Goal: Task Accomplishment & Management: Manage account settings

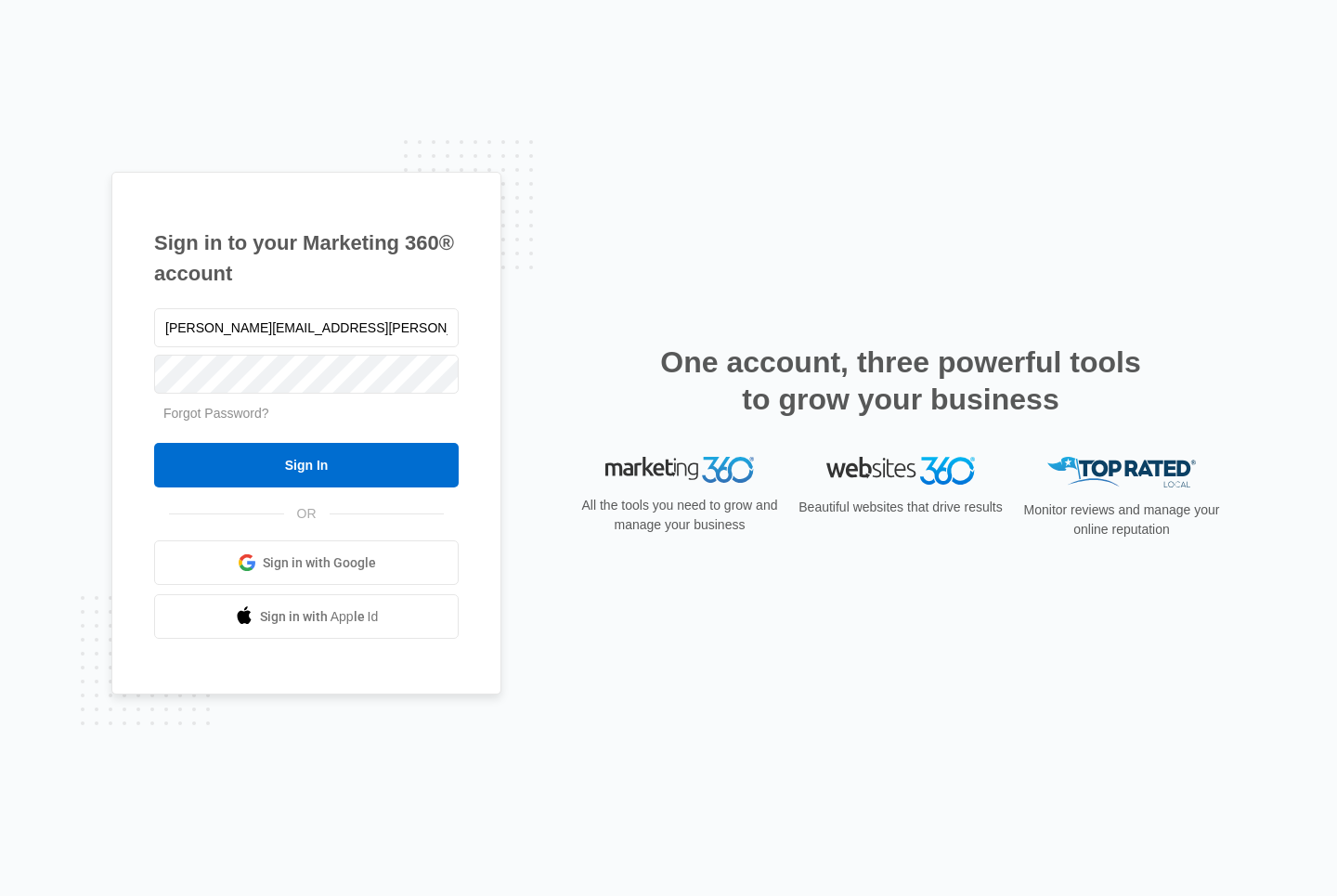
type input "[PERSON_NAME][EMAIL_ADDRESS][PERSON_NAME][DOMAIN_NAME]"
click at [421, 465] on input "Sign In" at bounding box center [306, 465] width 305 height 44
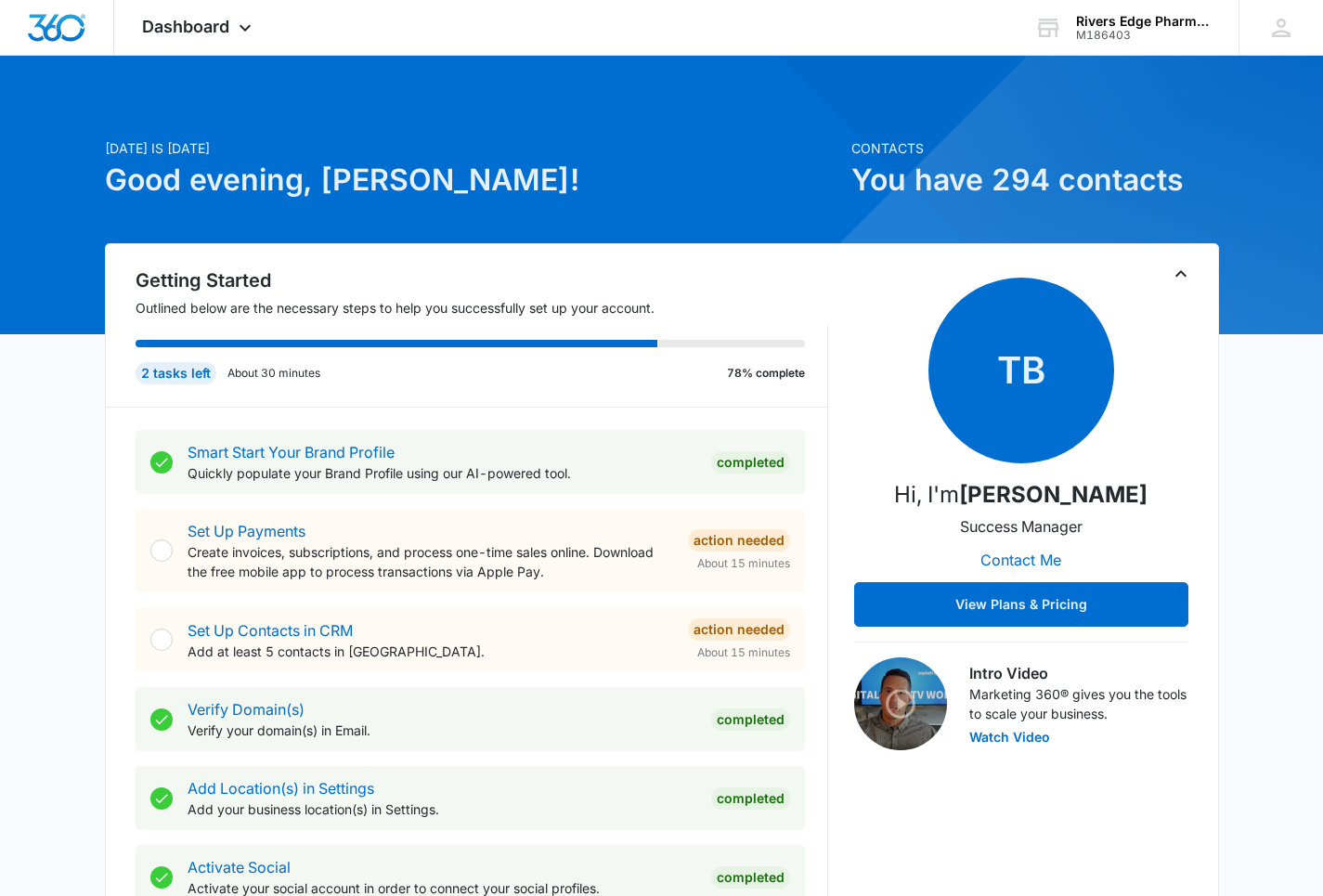
click at [195, 30] on span "Dashboard" at bounding box center [186, 27] width 87 height 20
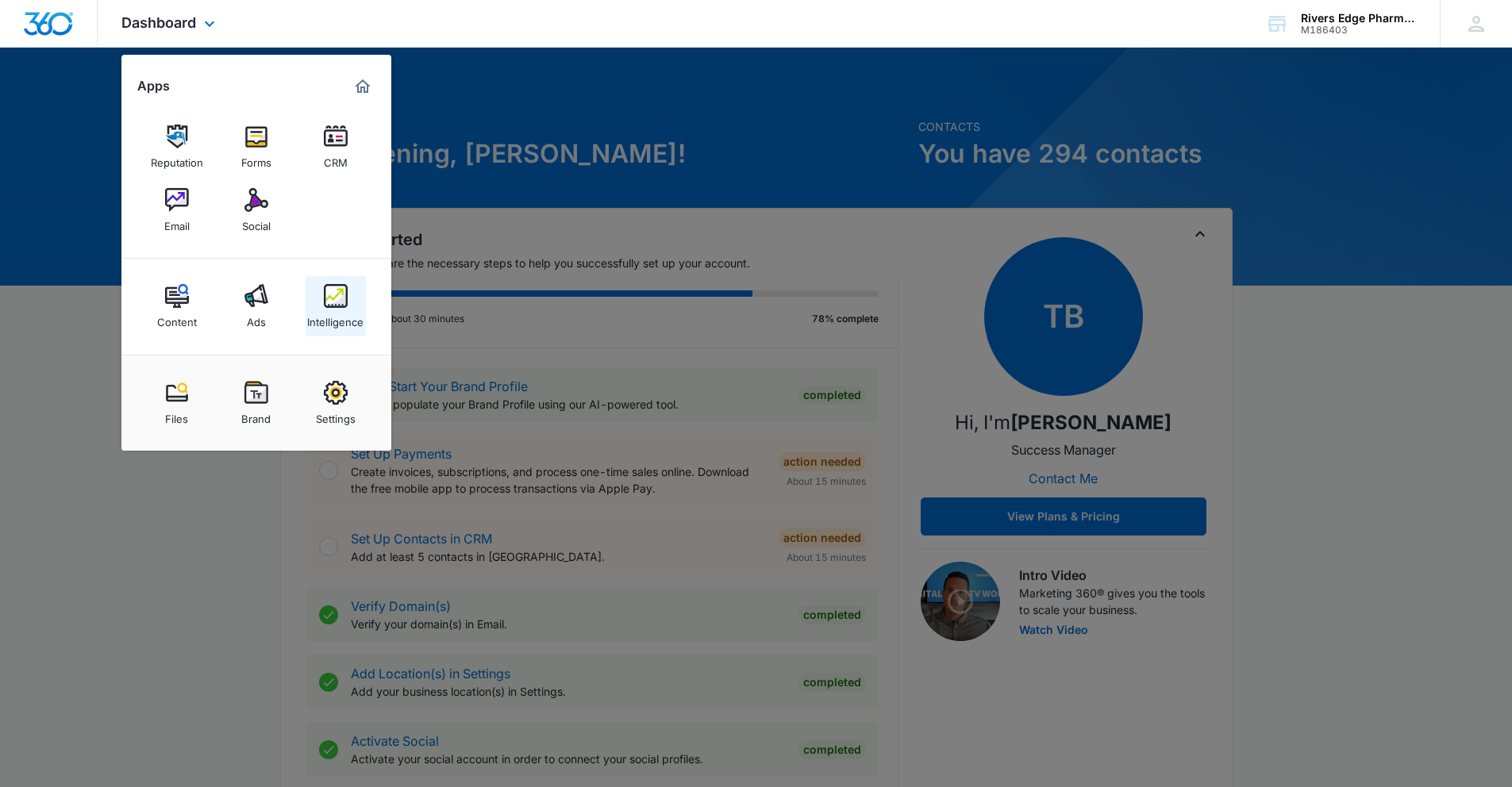
click at [345, 310] on div "Intelligence" at bounding box center [335, 318] width 56 height 21
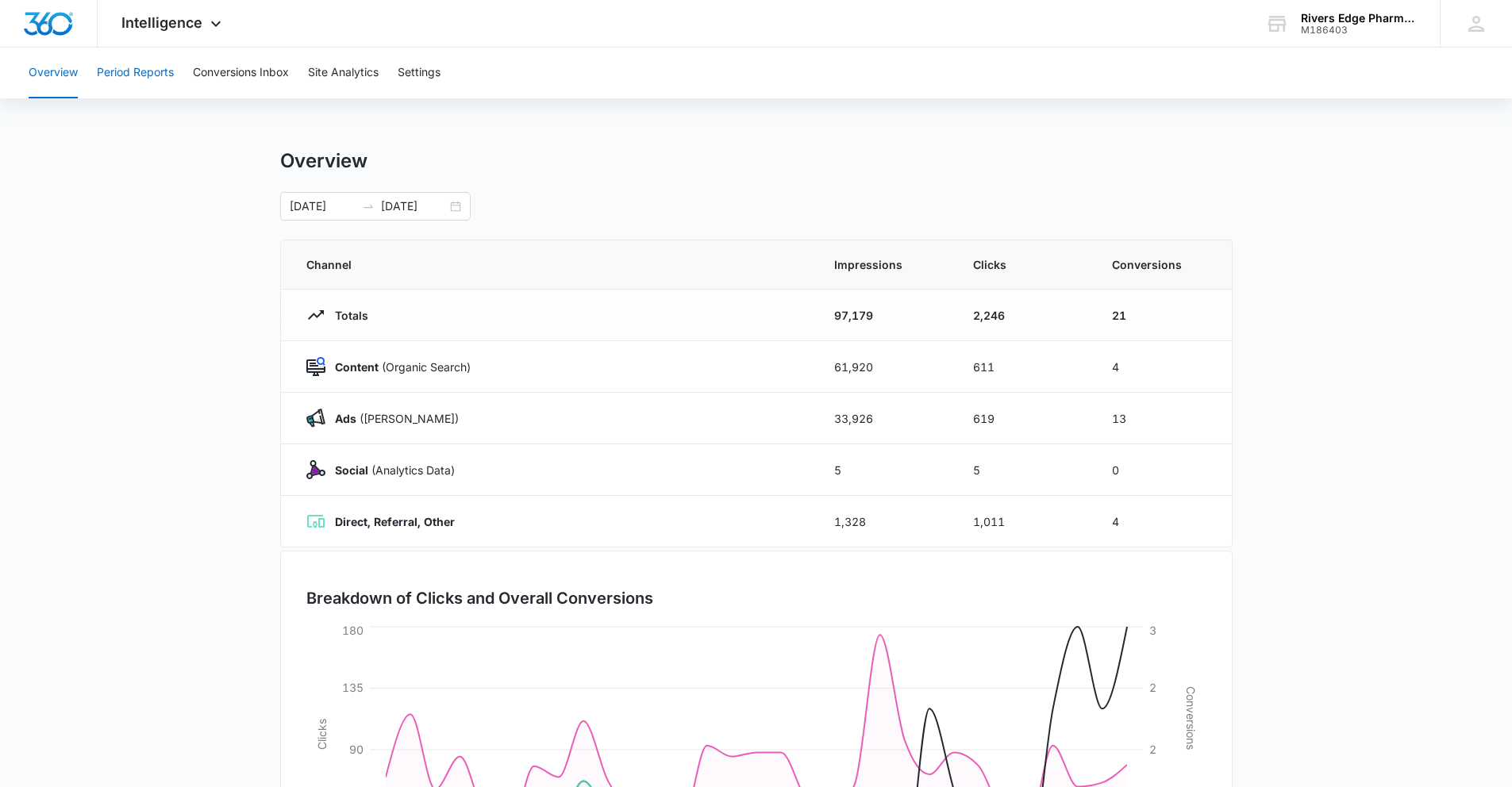
click at [154, 73] on button "Period Reports" at bounding box center [135, 73] width 77 height 50
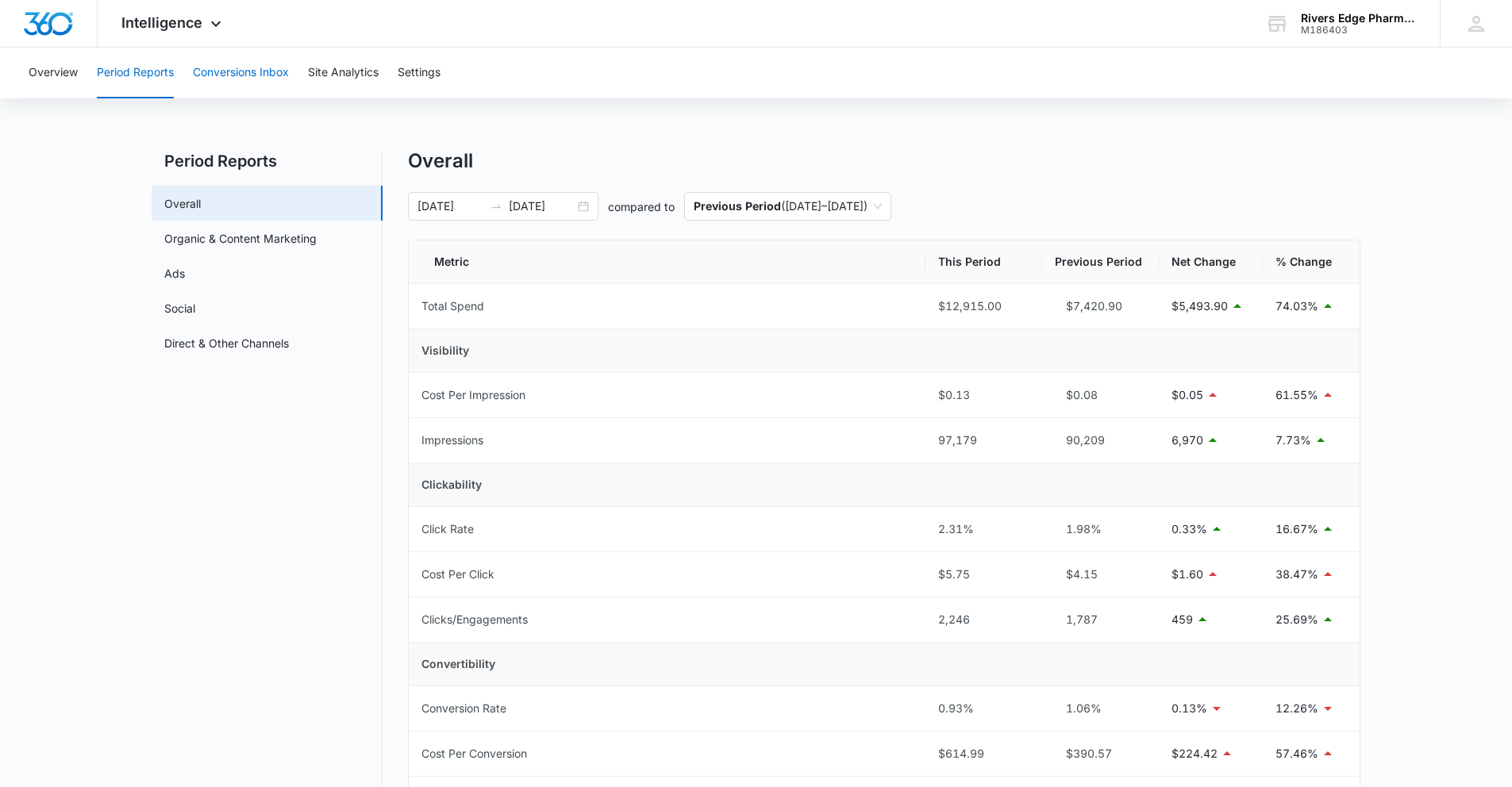
click at [260, 69] on button "Conversions Inbox" at bounding box center [241, 73] width 96 height 50
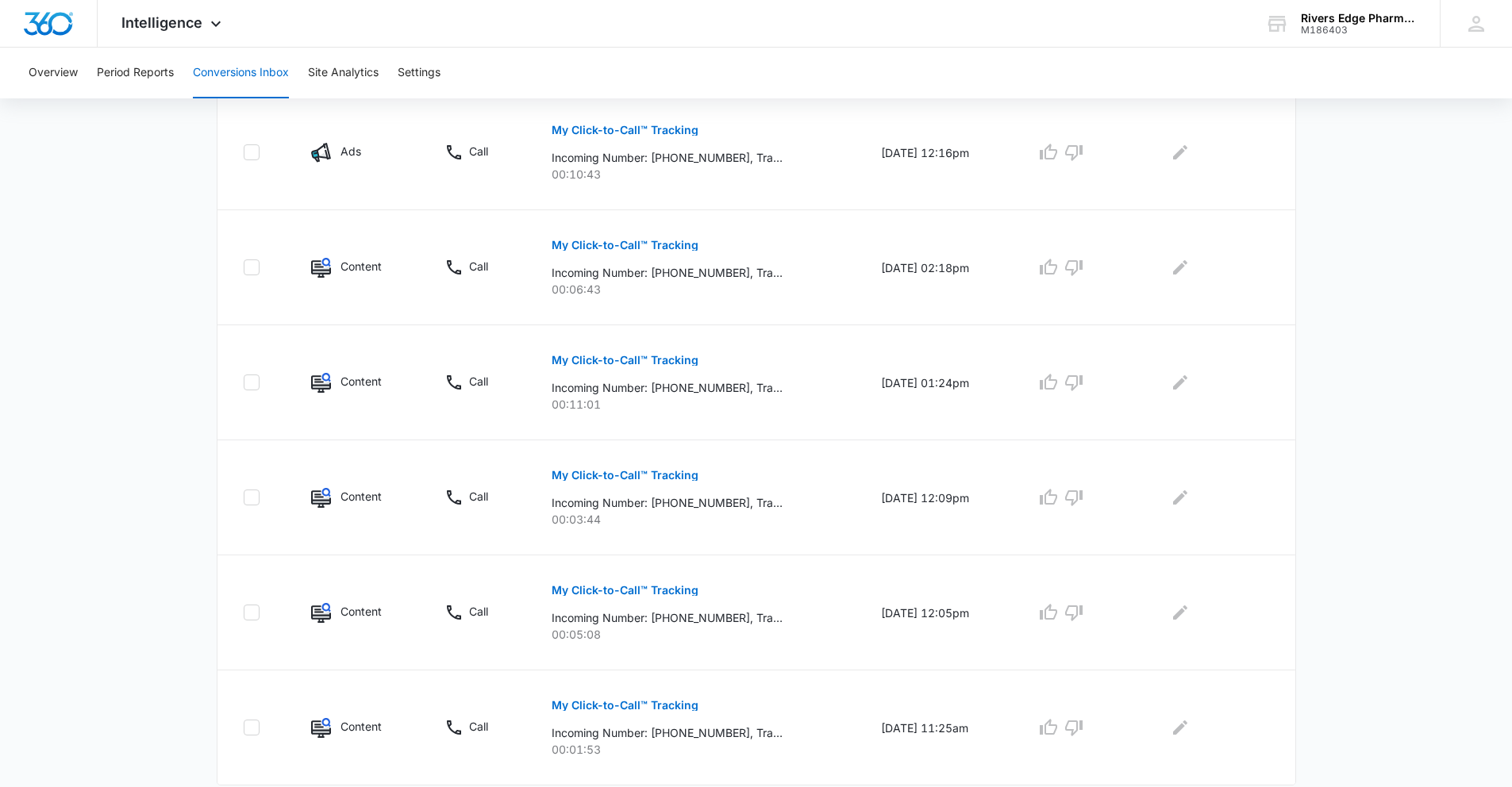
scroll to position [913, 0]
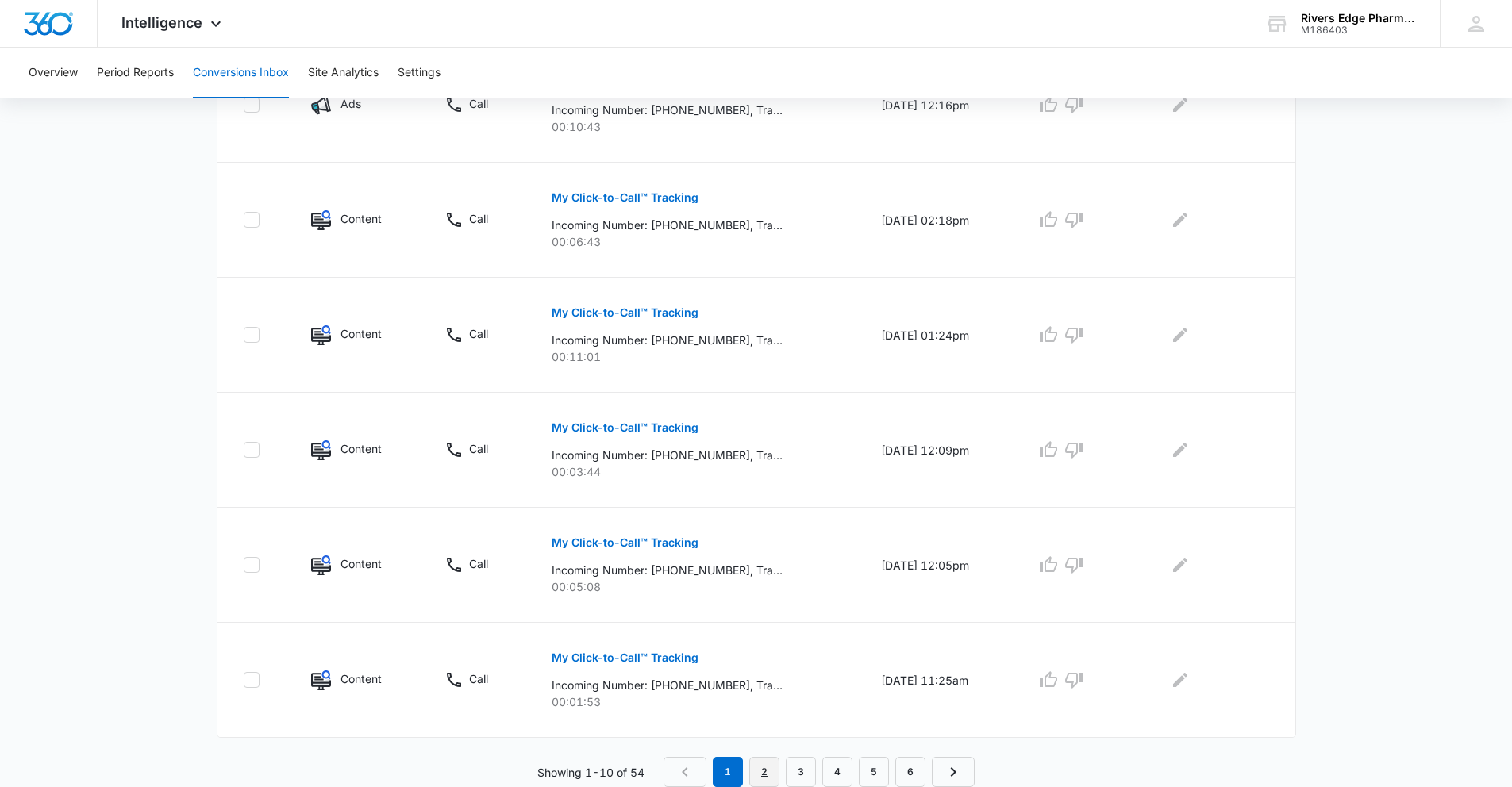
click at [766, 763] on link "2" at bounding box center [764, 772] width 30 height 30
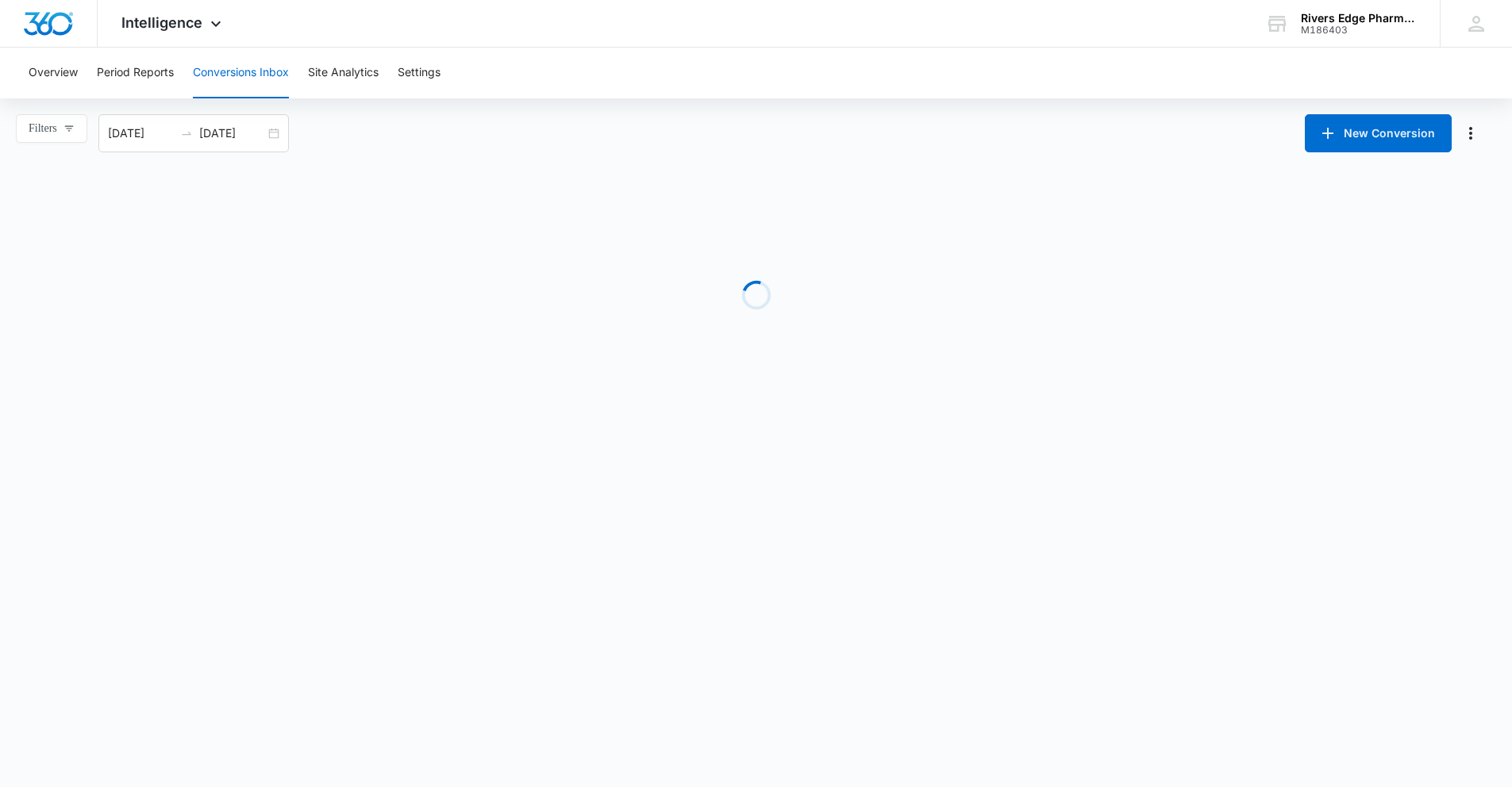
scroll to position [0, 0]
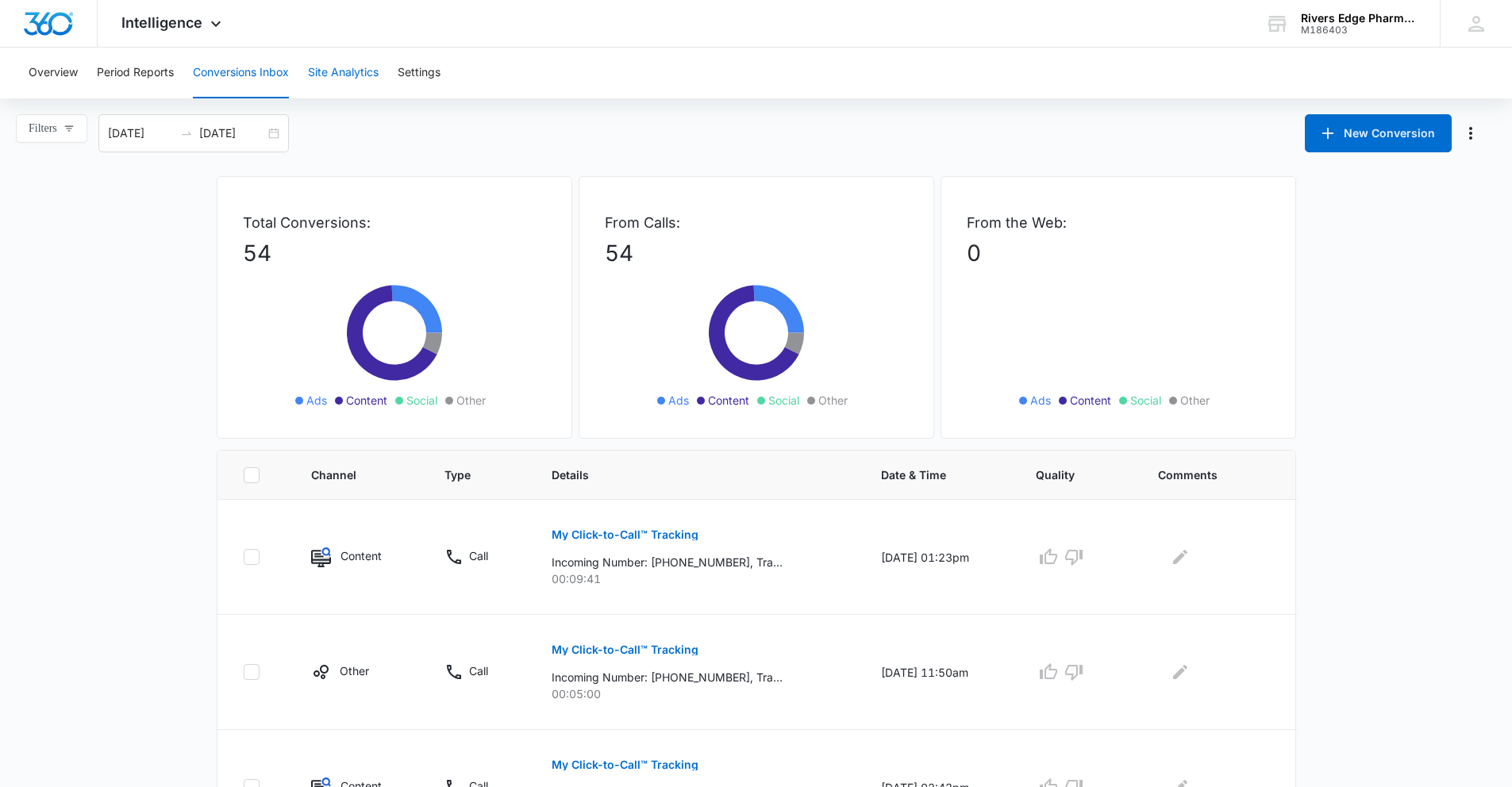
click at [372, 71] on button "Site Analytics" at bounding box center [344, 73] width 71 height 50
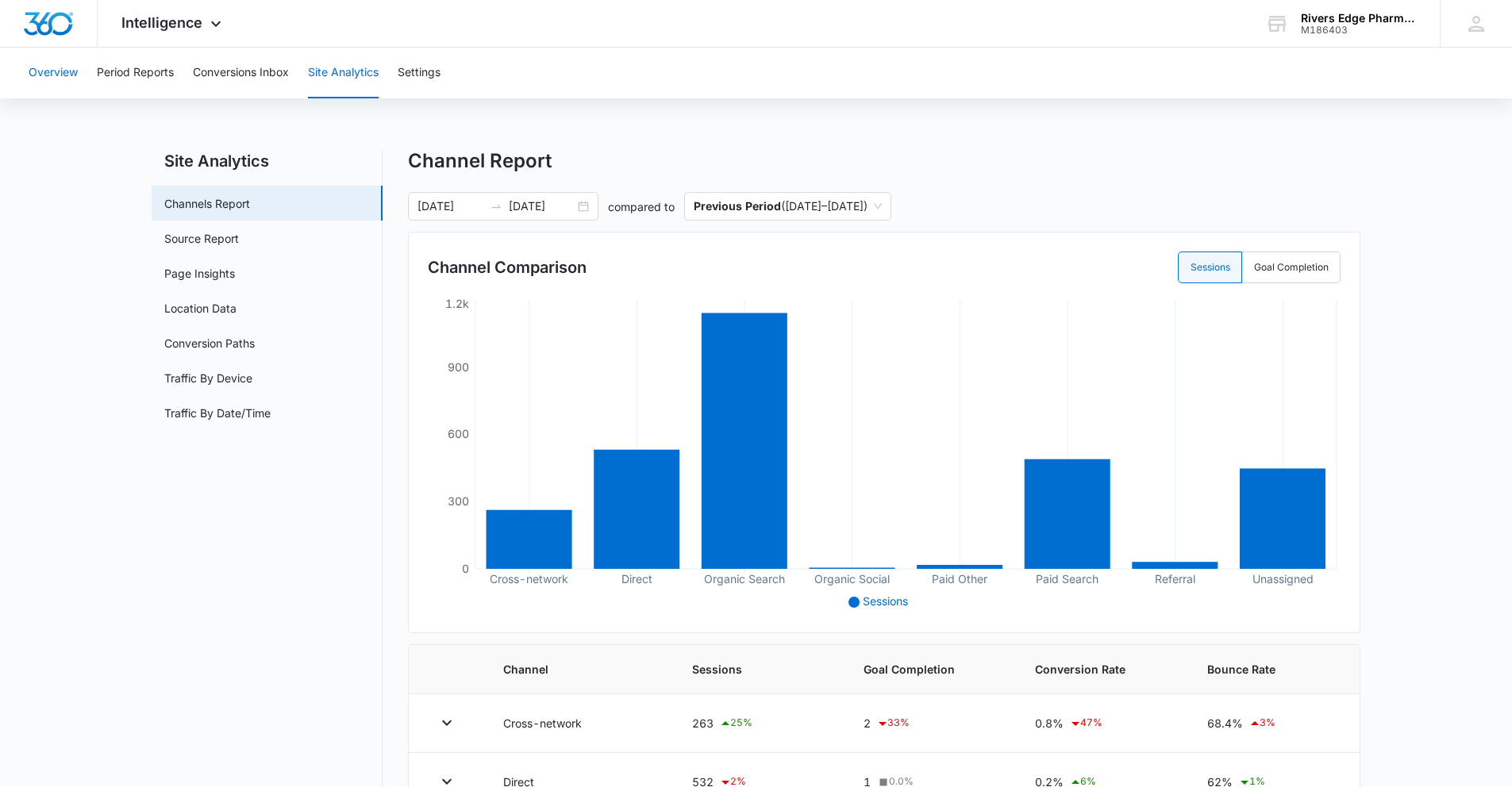
click at [51, 78] on button "Overview" at bounding box center [53, 73] width 50 height 50
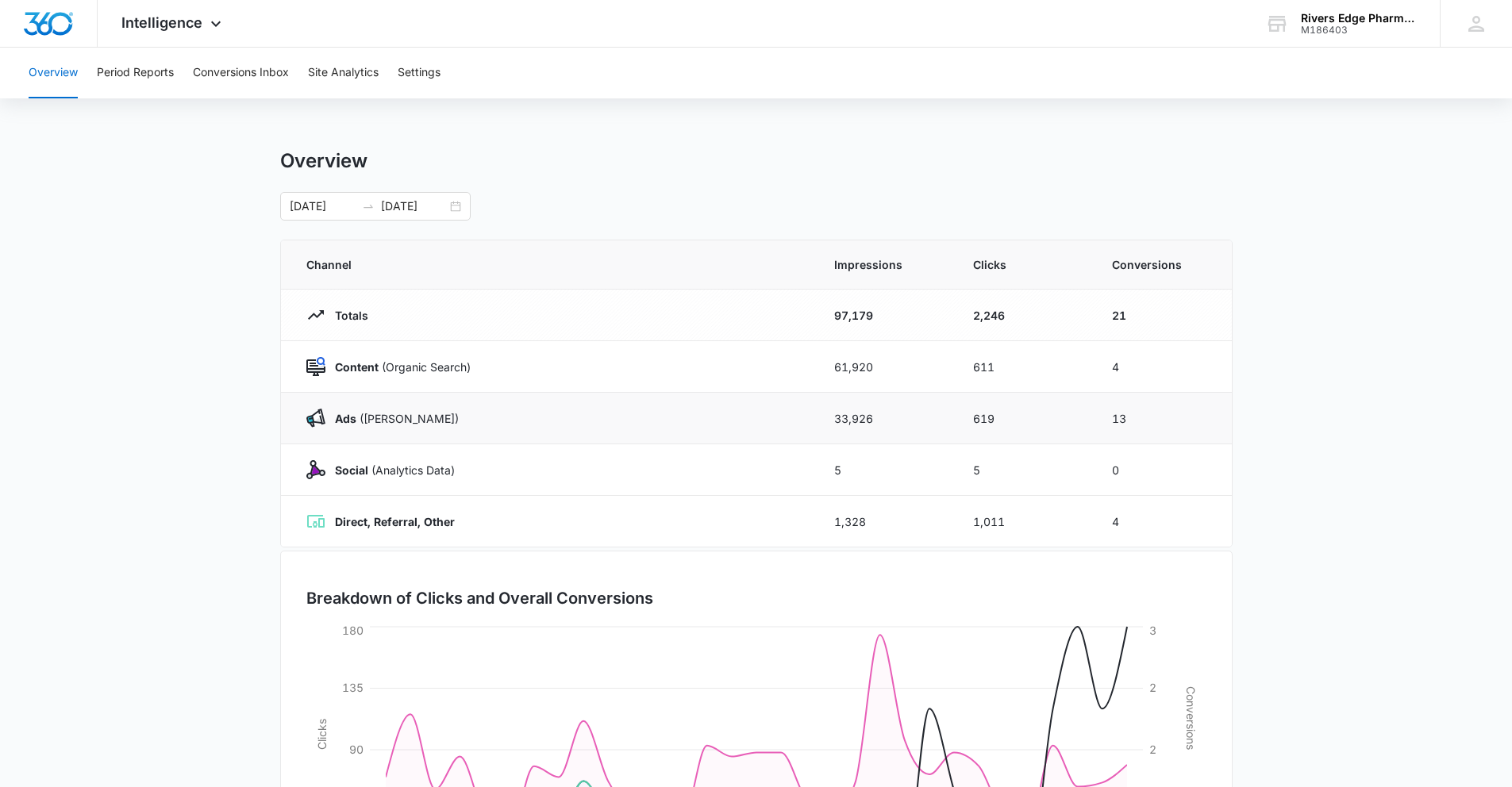
click at [391, 411] on p "Ads ([PERSON_NAME])" at bounding box center [391, 419] width 134 height 17
click at [370, 412] on p "Ads ([PERSON_NAME])" at bounding box center [391, 419] width 134 height 17
click at [411, 83] on button "Settings" at bounding box center [418, 73] width 43 height 50
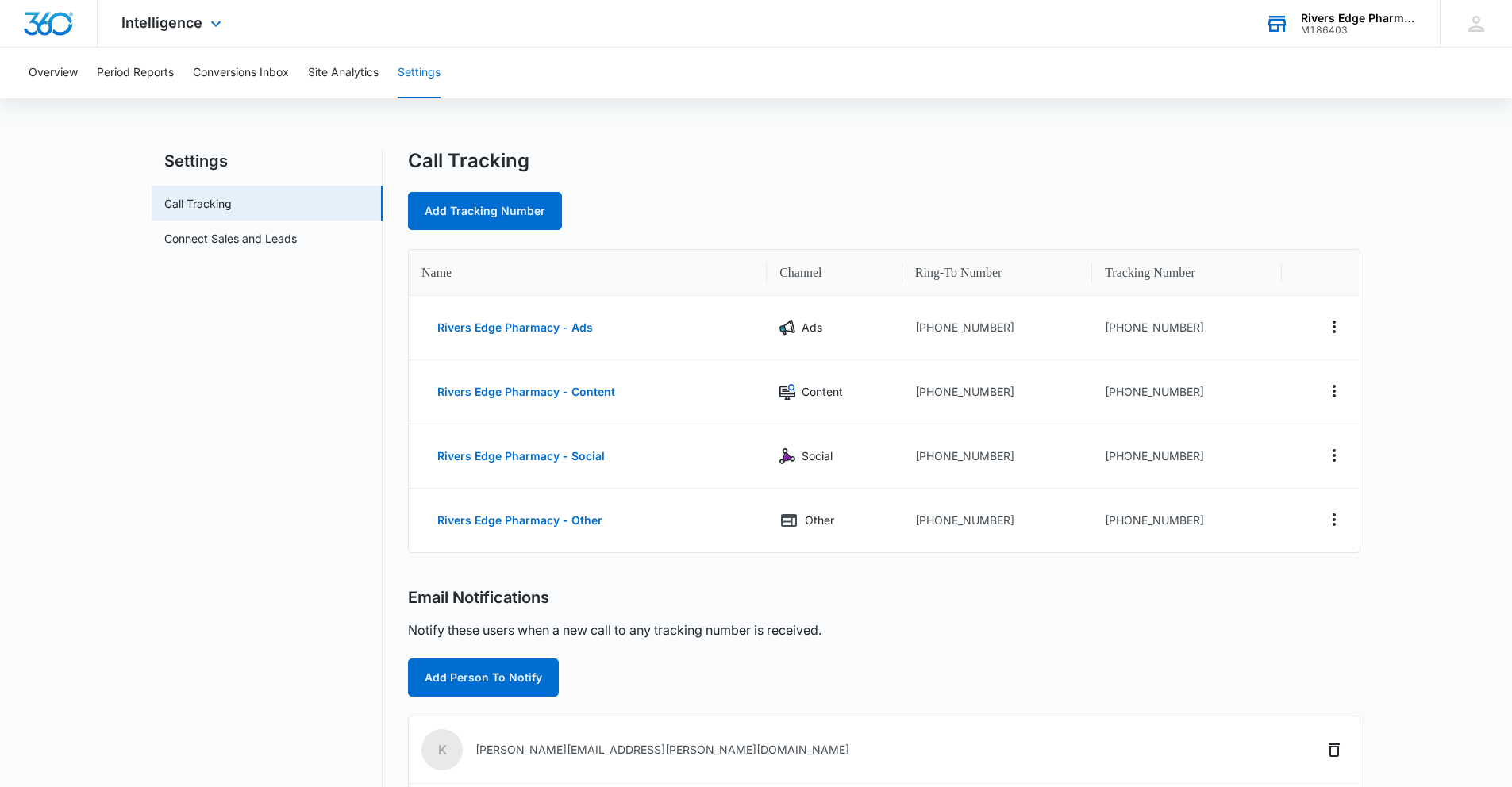
click at [1142, 24] on div "M186403" at bounding box center [1359, 29] width 116 height 11
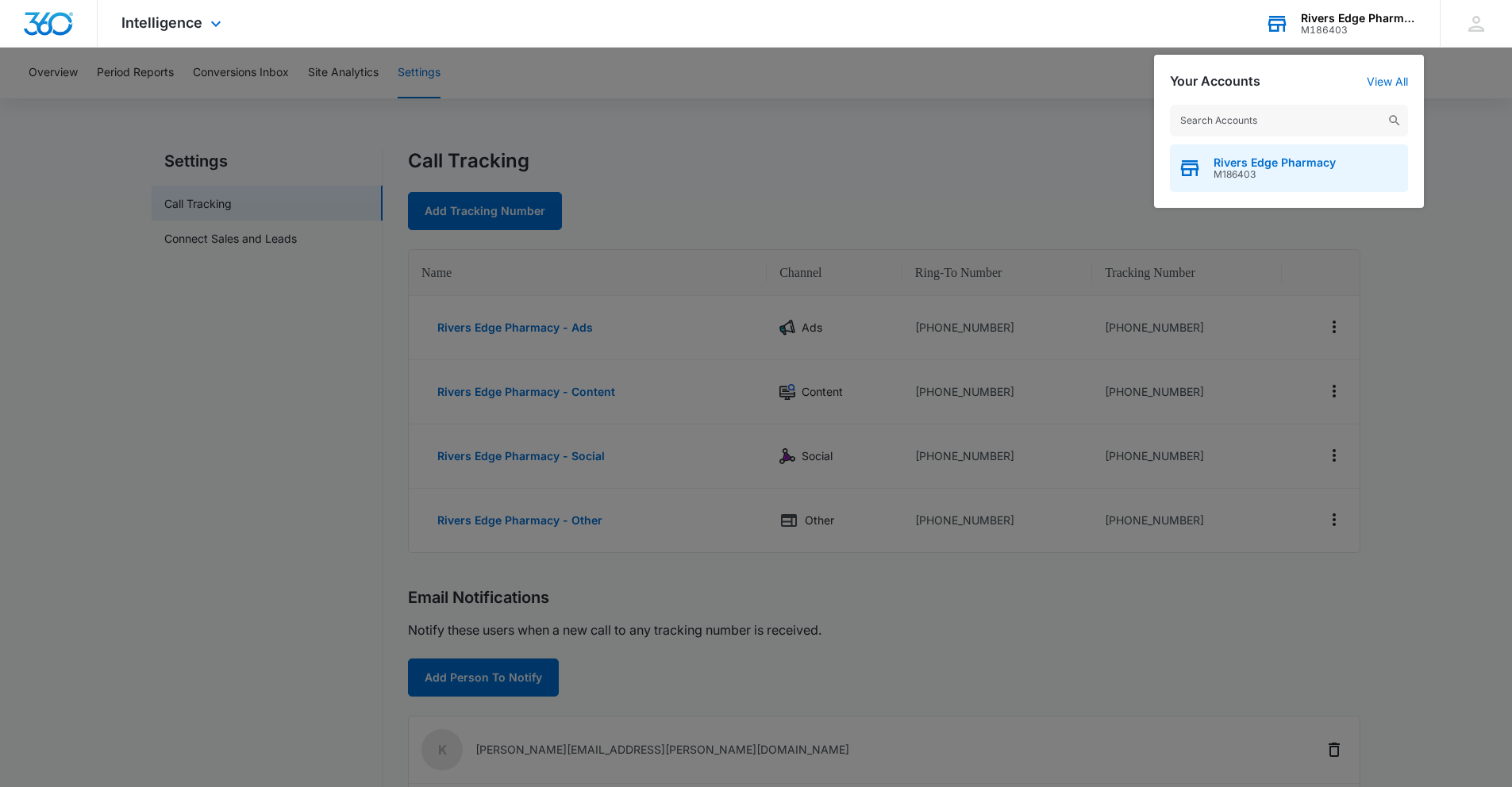
click at [1142, 179] on span "M186403" at bounding box center [1275, 174] width 123 height 11
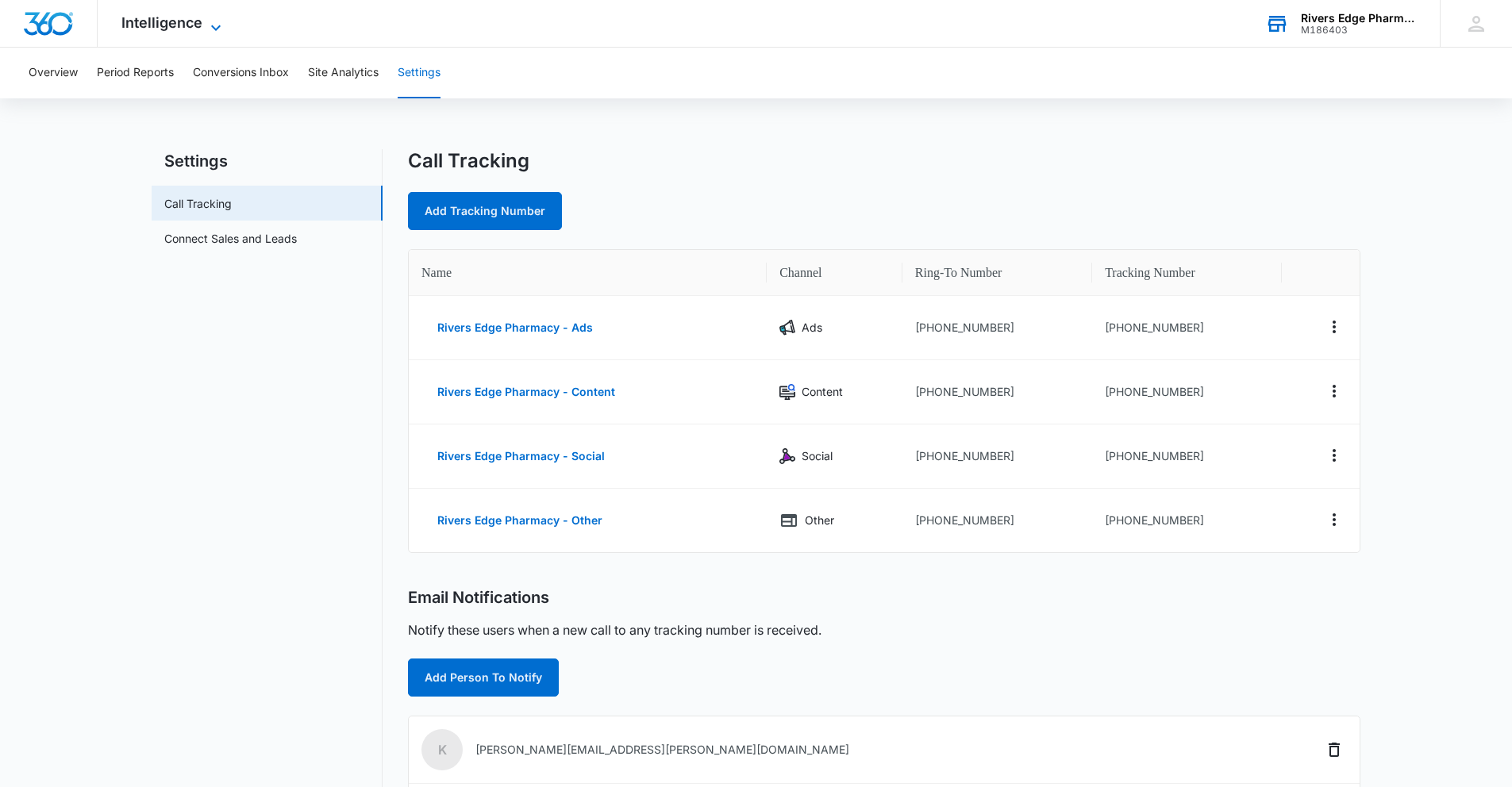
click at [175, 23] on span "Intelligence" at bounding box center [162, 23] width 81 height 17
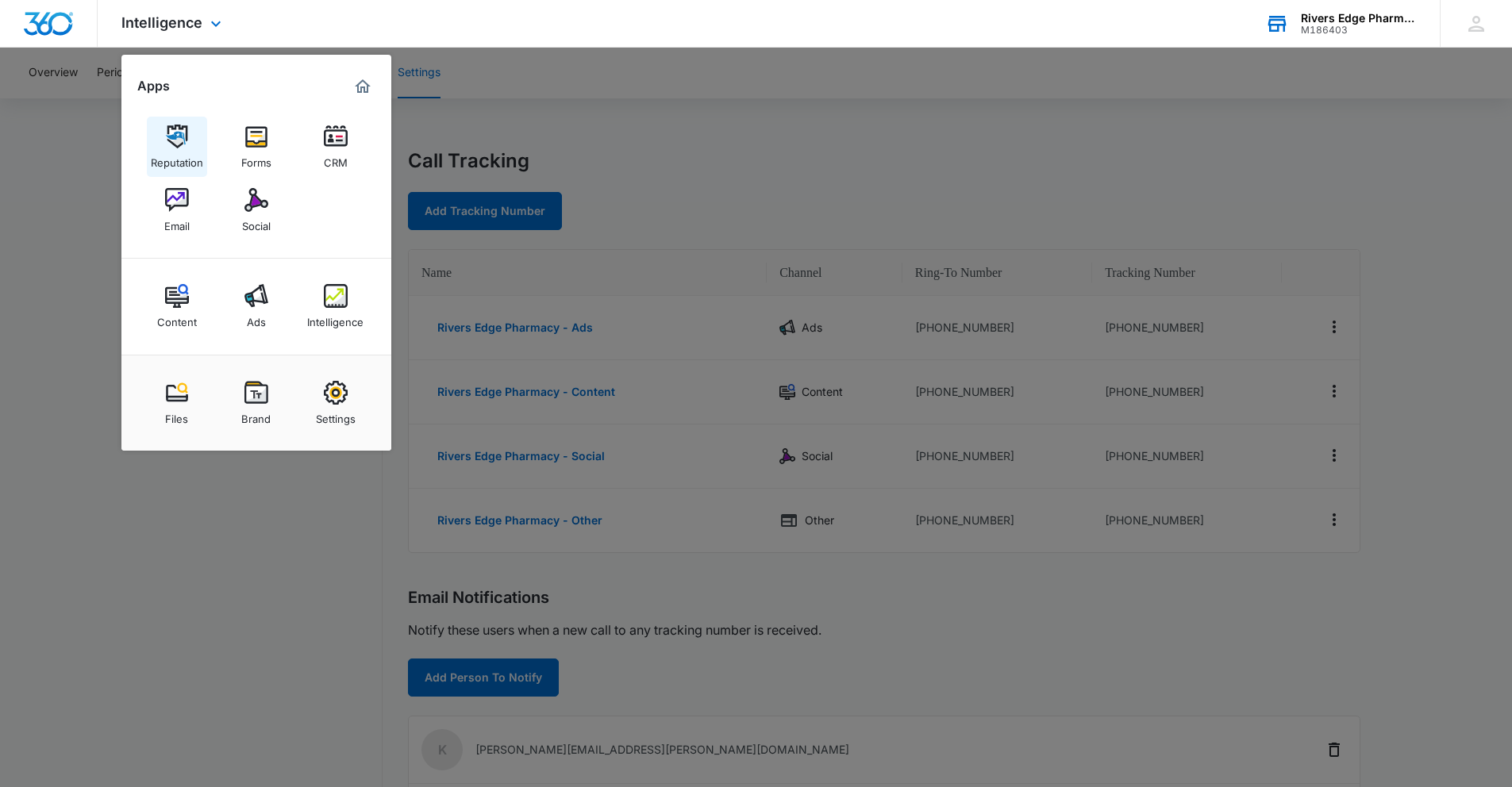
click at [179, 144] on img at bounding box center [177, 136] width 24 height 24
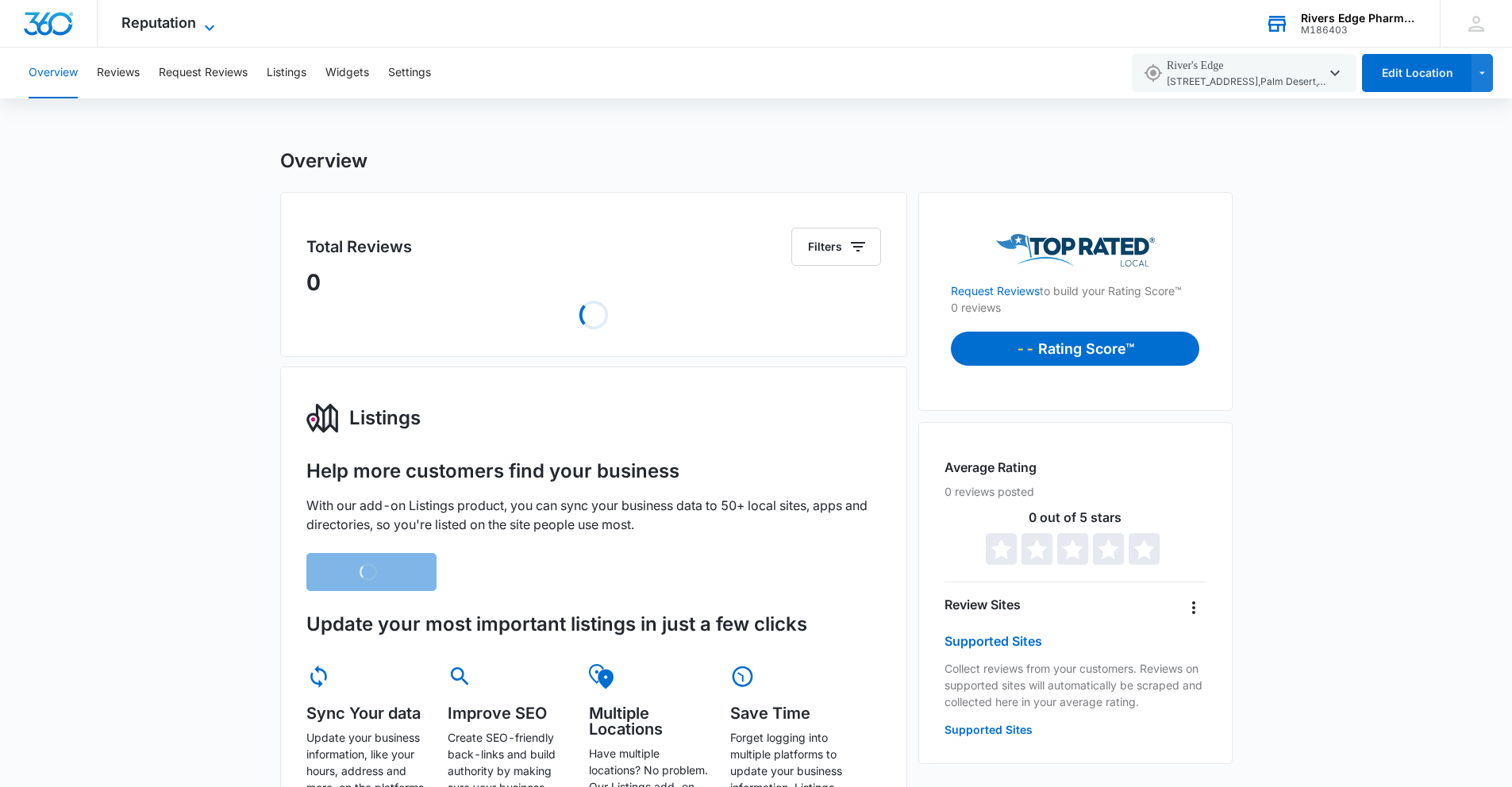
click at [180, 20] on span "Reputation" at bounding box center [159, 23] width 75 height 17
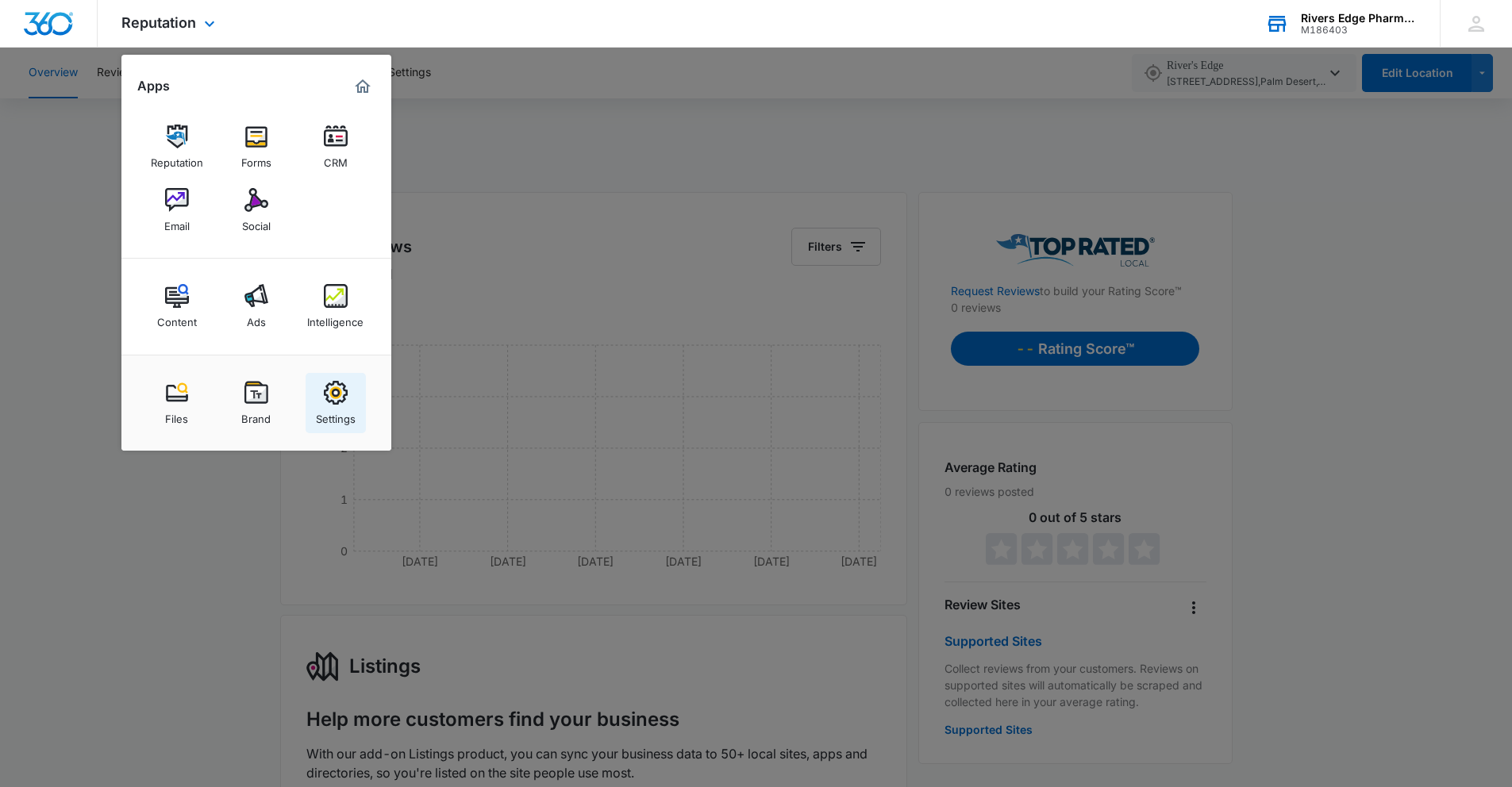
click at [324, 397] on img at bounding box center [336, 393] width 24 height 24
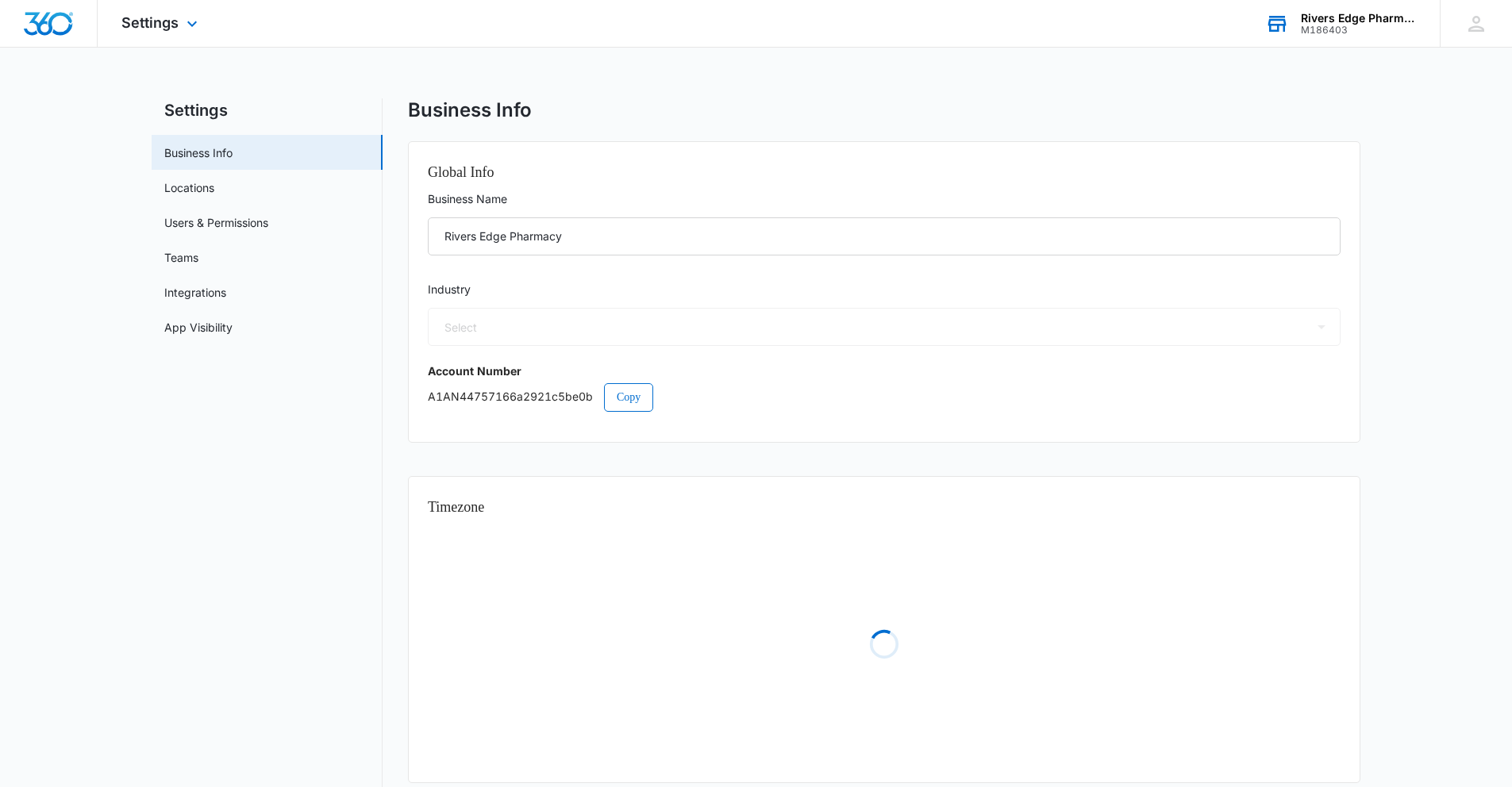
select select "13"
select select "US"
select select "America/[GEOGRAPHIC_DATA]"
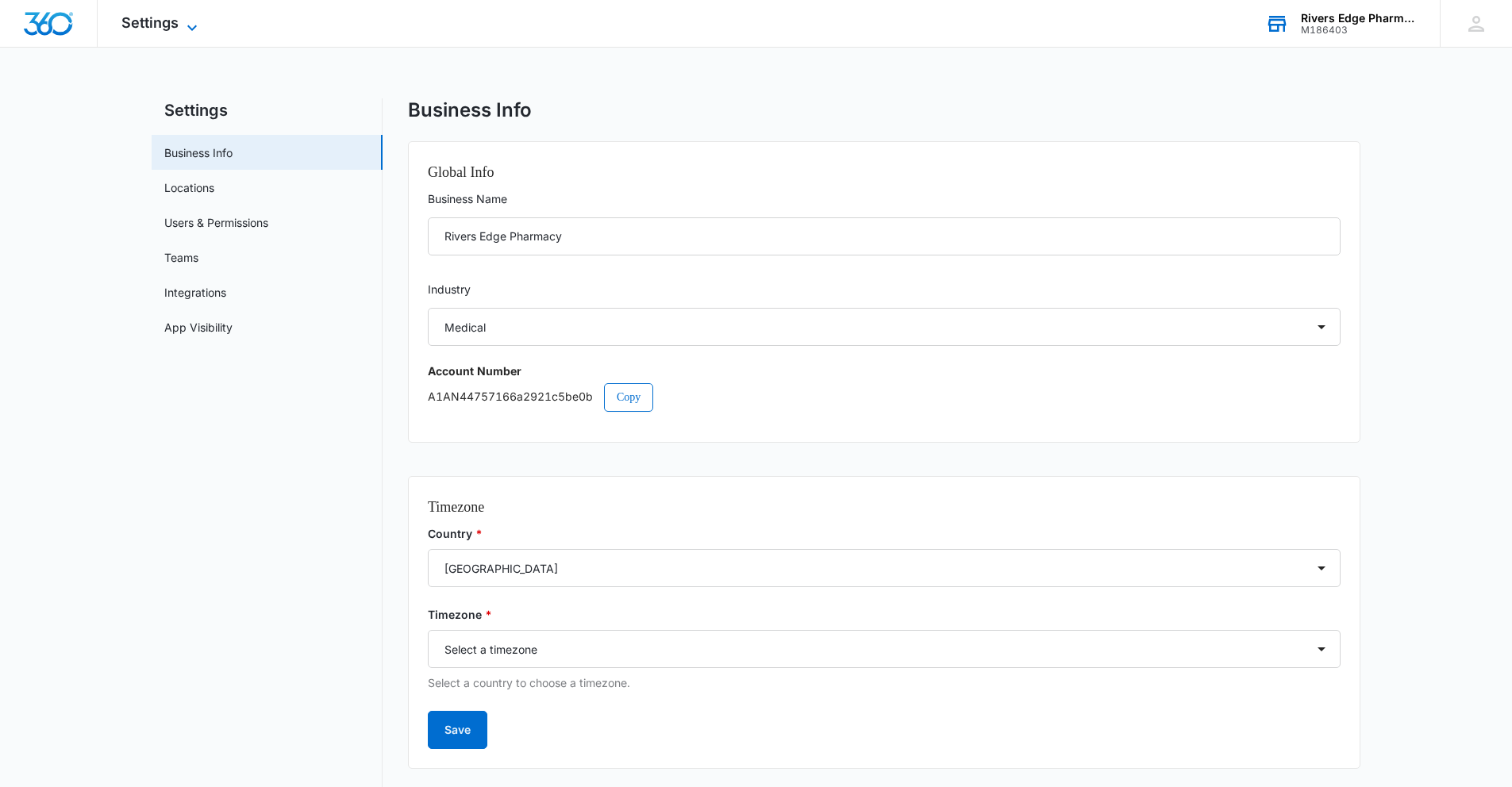
click at [176, 20] on span "Settings" at bounding box center [150, 23] width 57 height 17
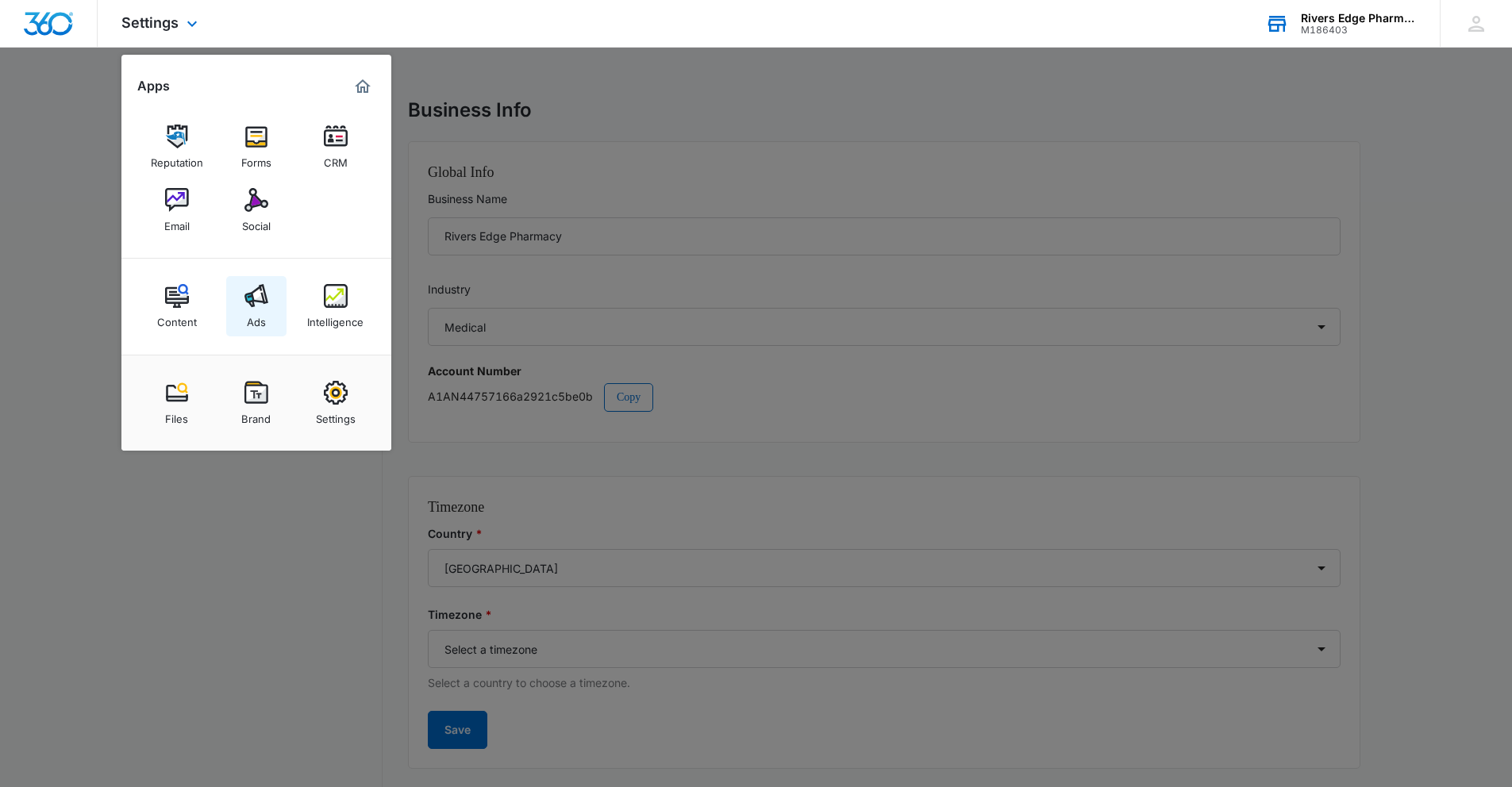
click at [253, 307] on img at bounding box center [256, 296] width 24 height 24
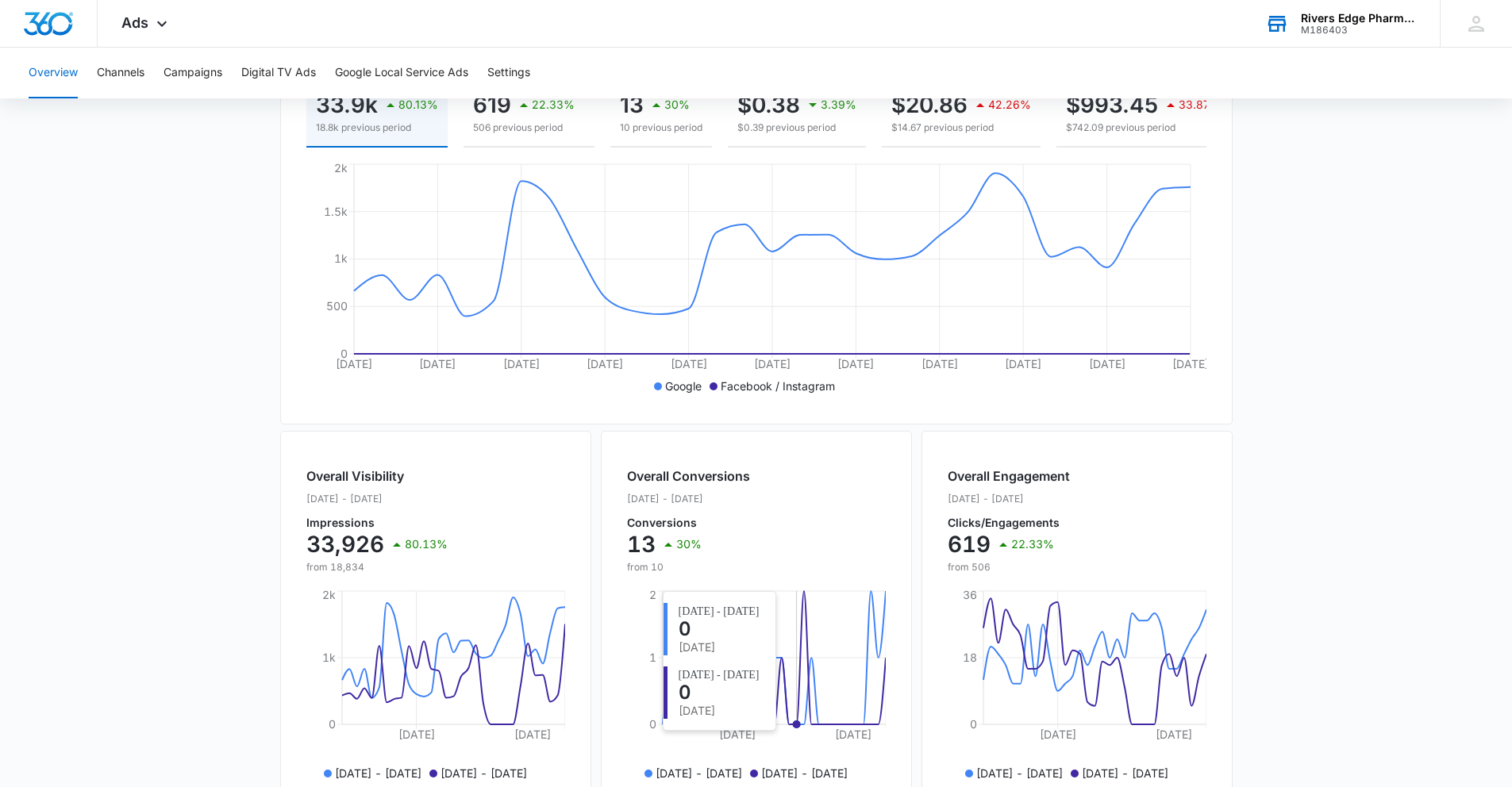
scroll to position [203, 0]
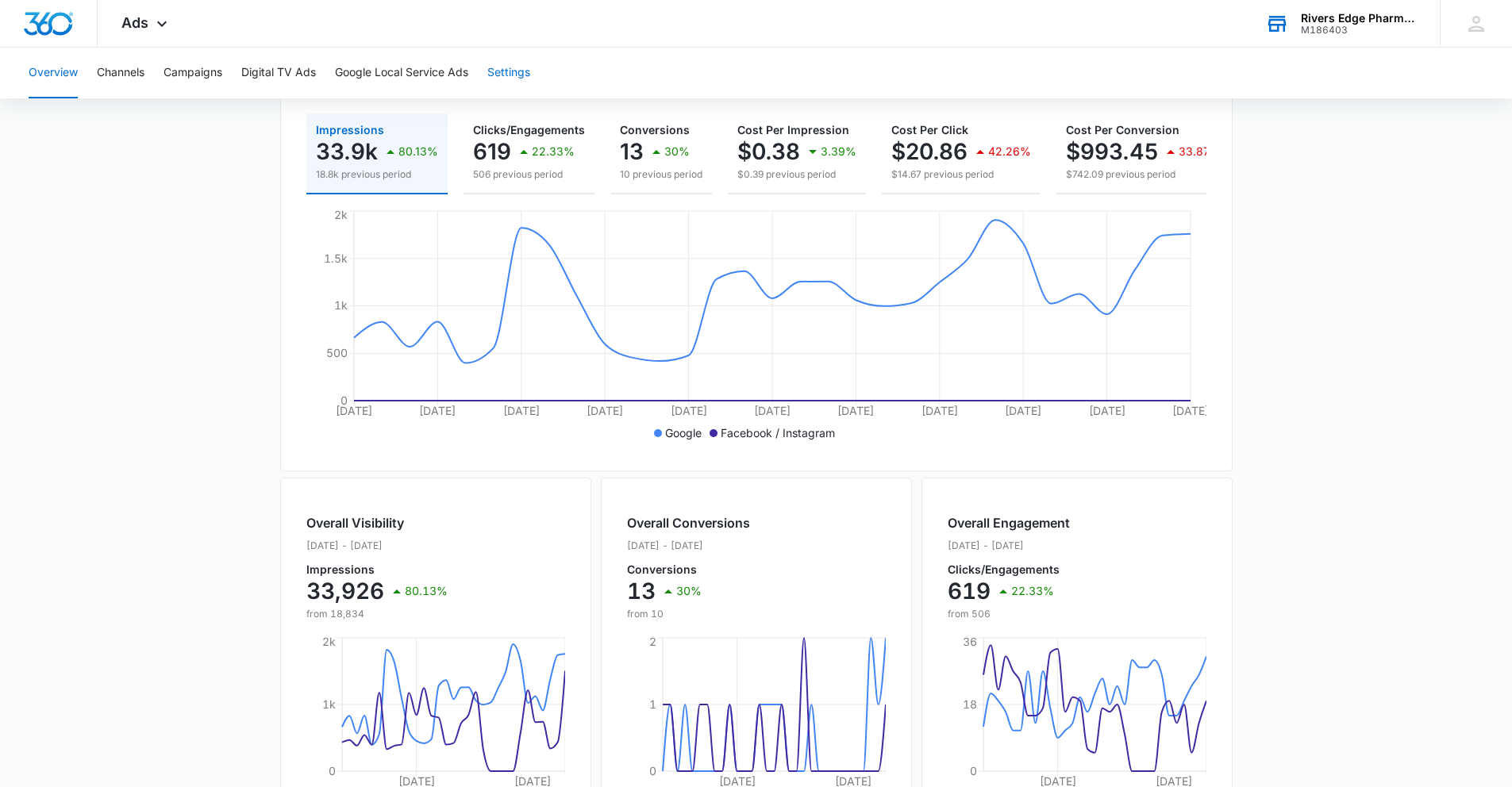
click at [514, 71] on button "Settings" at bounding box center [508, 73] width 43 height 50
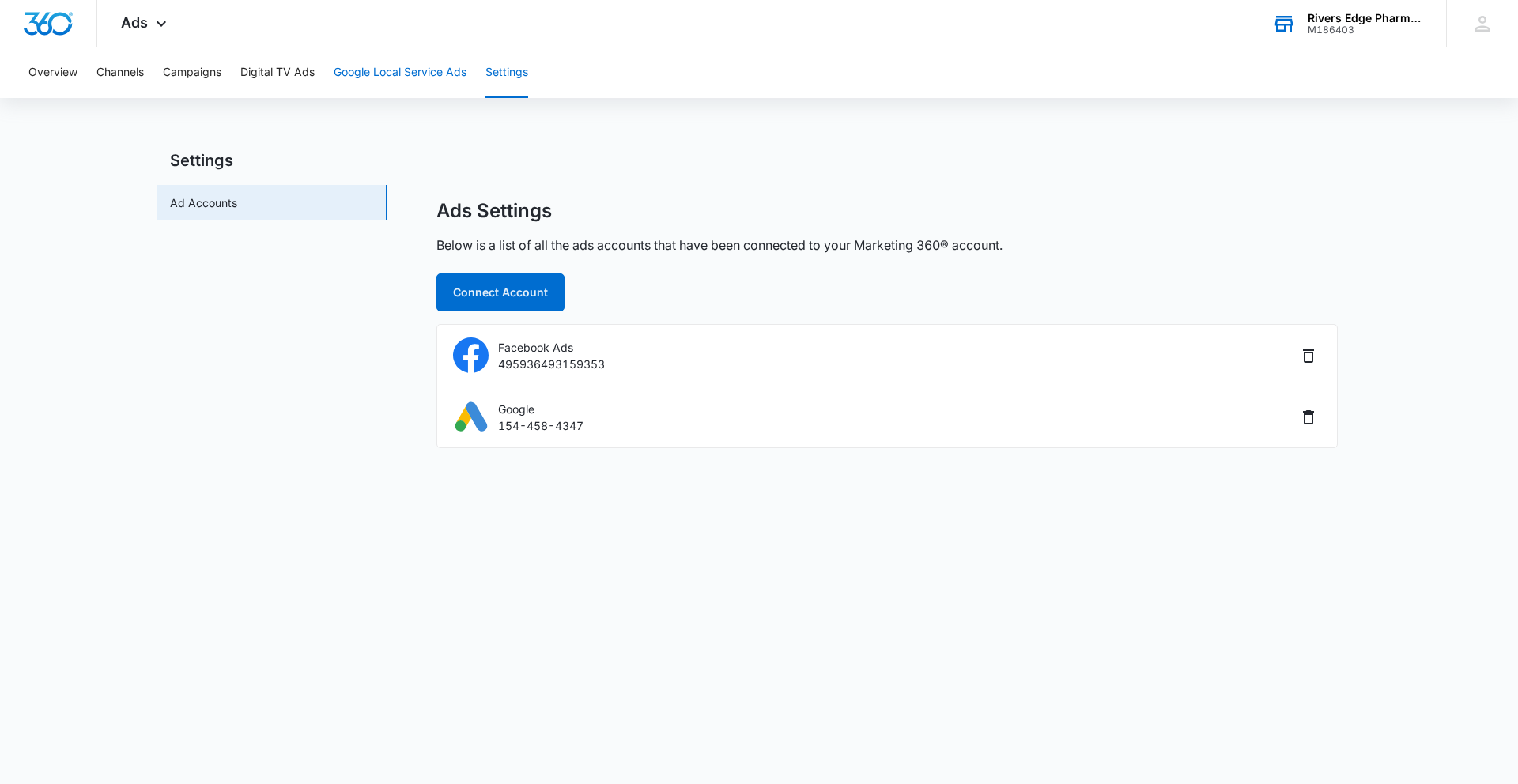
click at [416, 71] on button "Google Local Service Ads" at bounding box center [400, 73] width 133 height 50
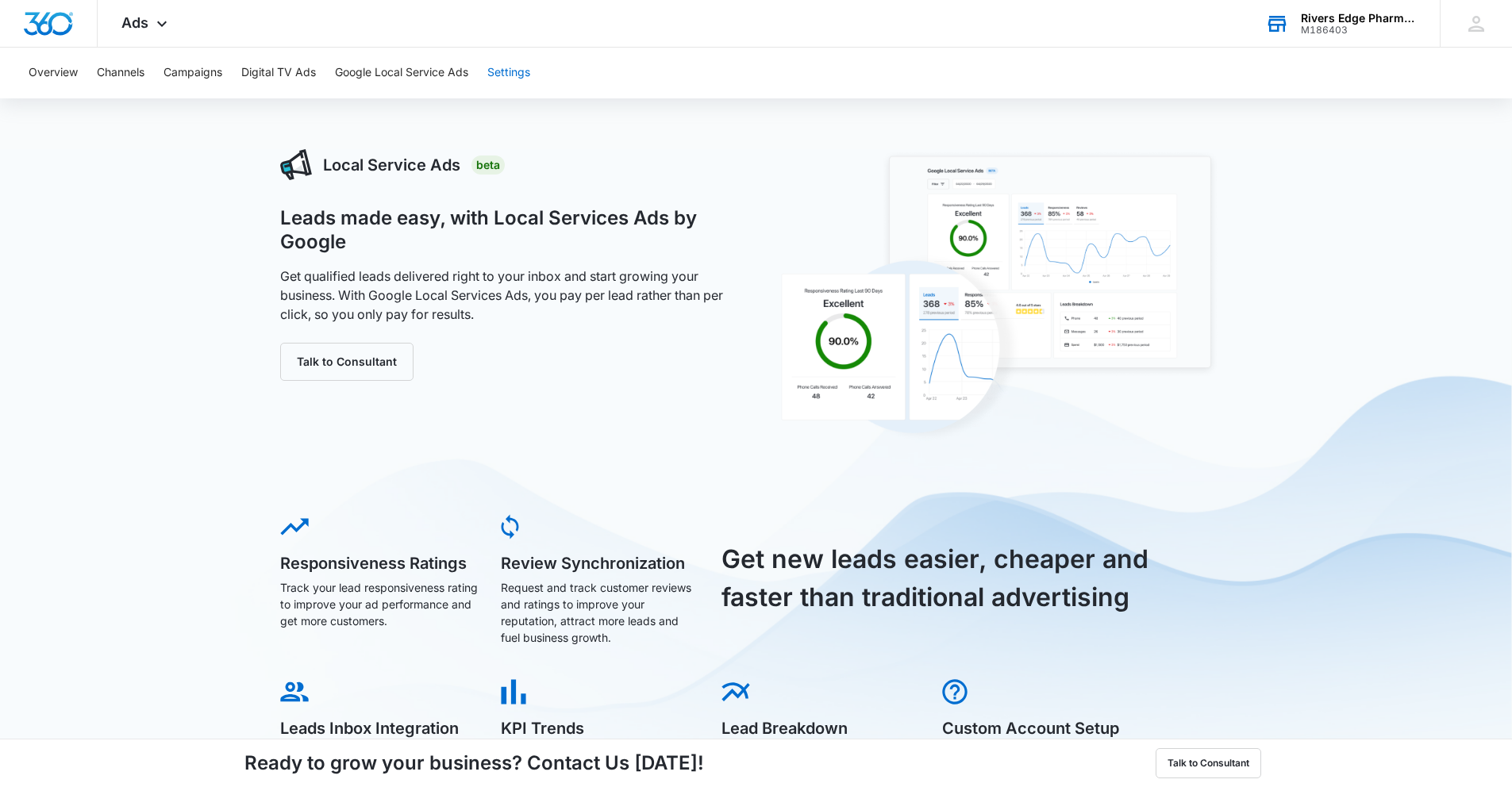
click at [499, 75] on button "Settings" at bounding box center [508, 73] width 43 height 50
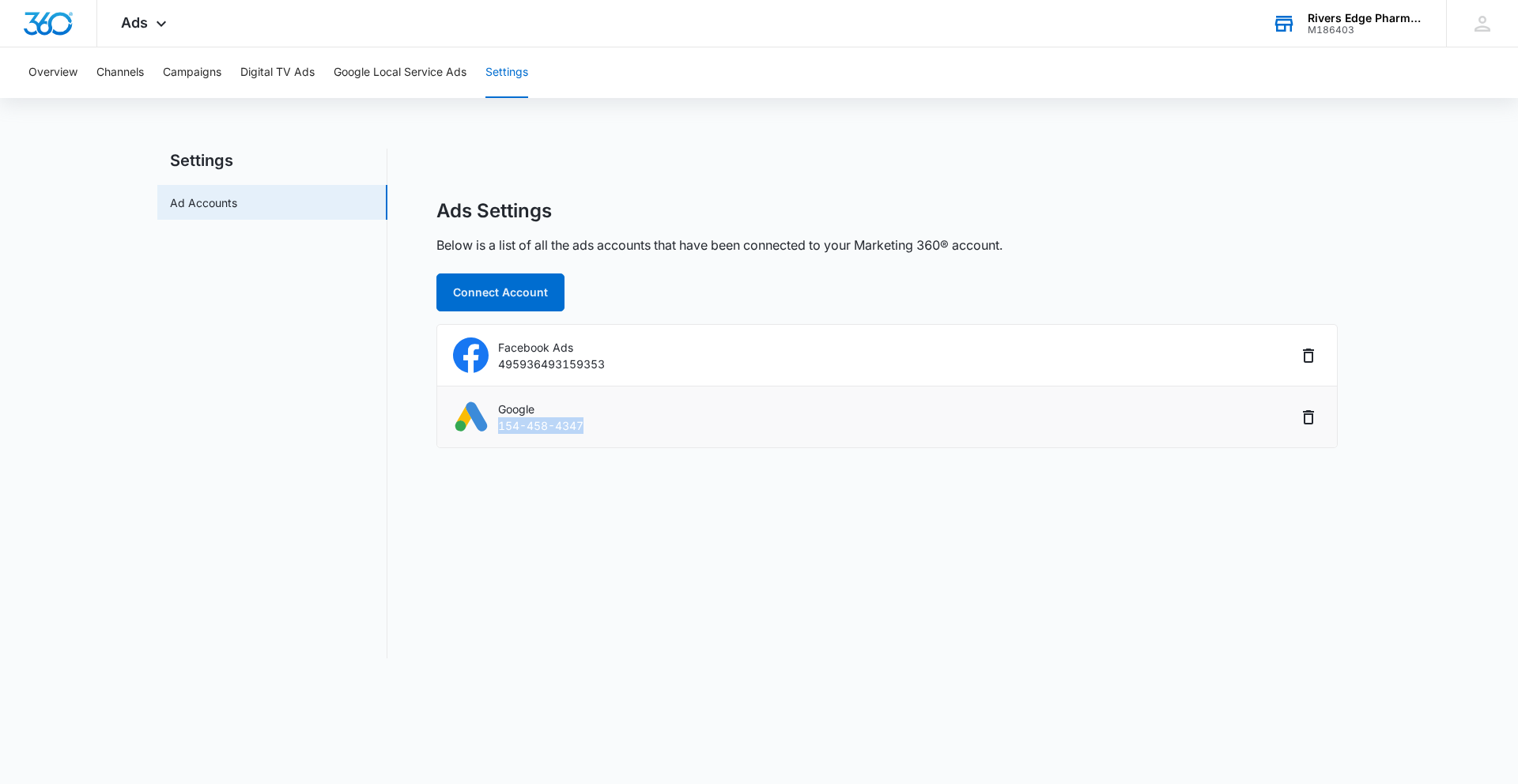
drag, startPoint x: 582, startPoint y: 419, endPoint x: 497, endPoint y: 419, distance: 85.0
click at [496, 419] on div "Google 154-458-4347" at bounding box center [874, 417] width 844 height 36
click at [440, 79] on button "Google Local Service Ads" at bounding box center [400, 73] width 133 height 50
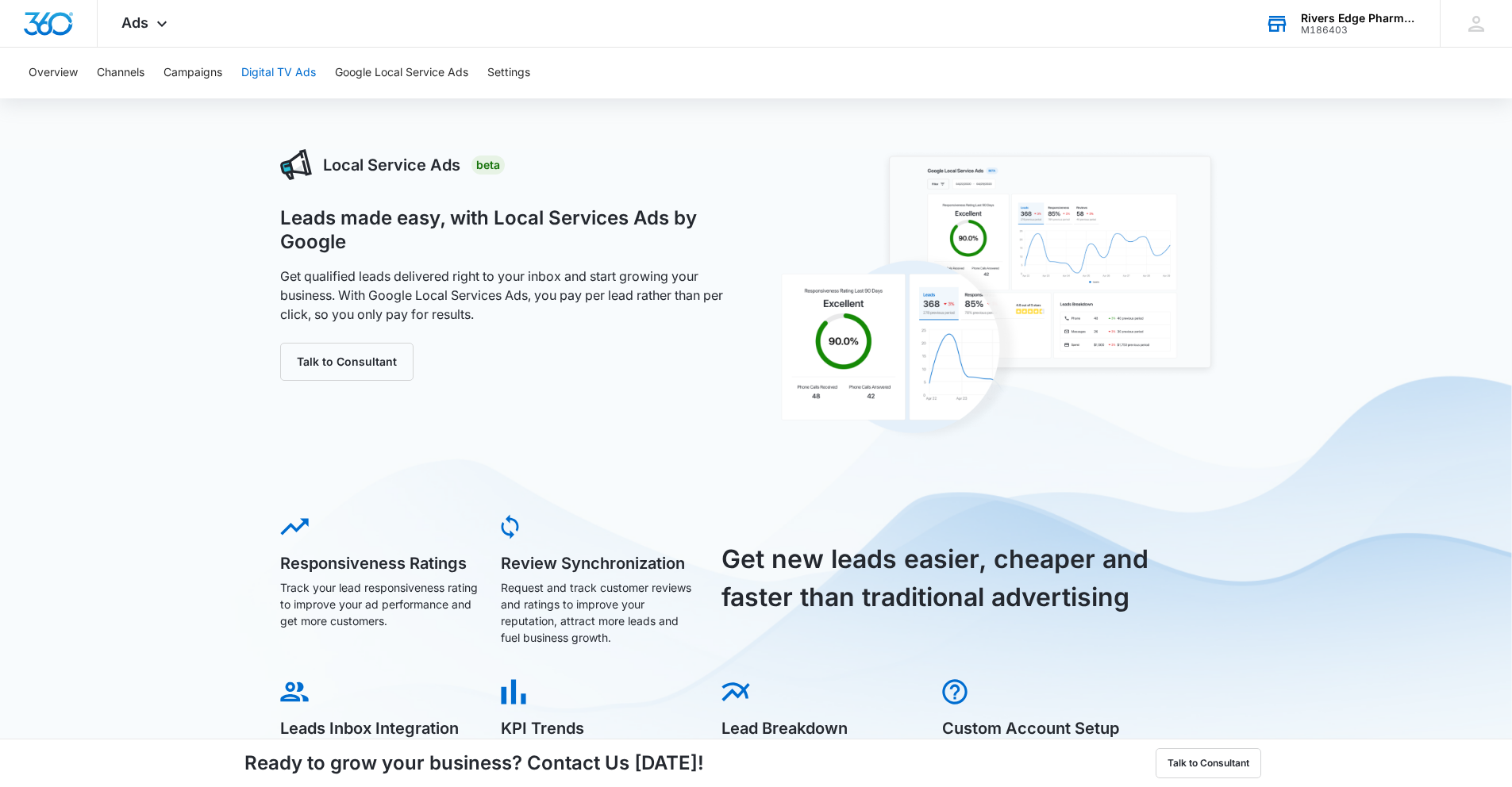
click at [285, 71] on button "Digital TV Ads" at bounding box center [278, 73] width 75 height 50
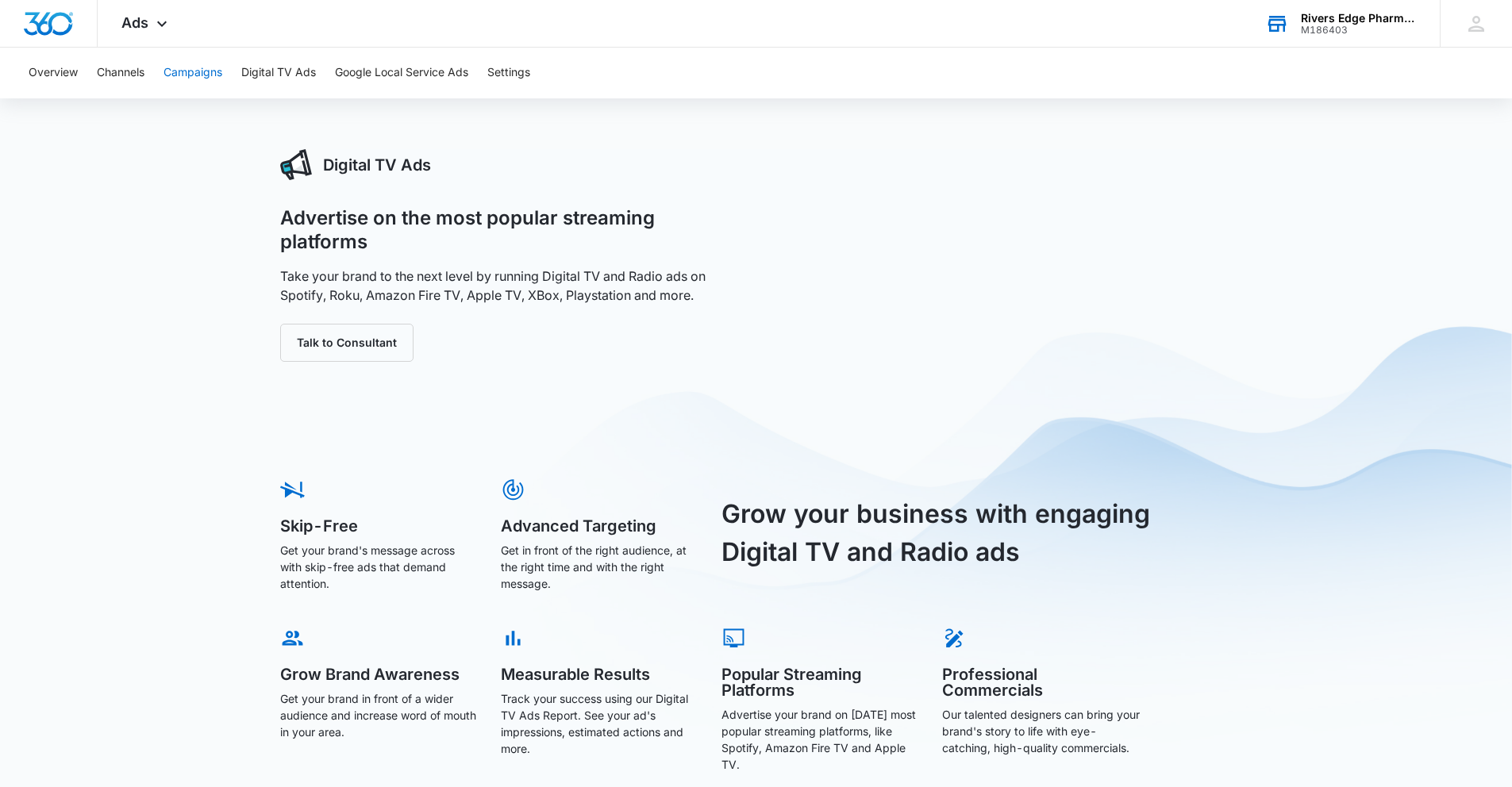
click at [208, 80] on button "Campaigns" at bounding box center [193, 73] width 59 height 50
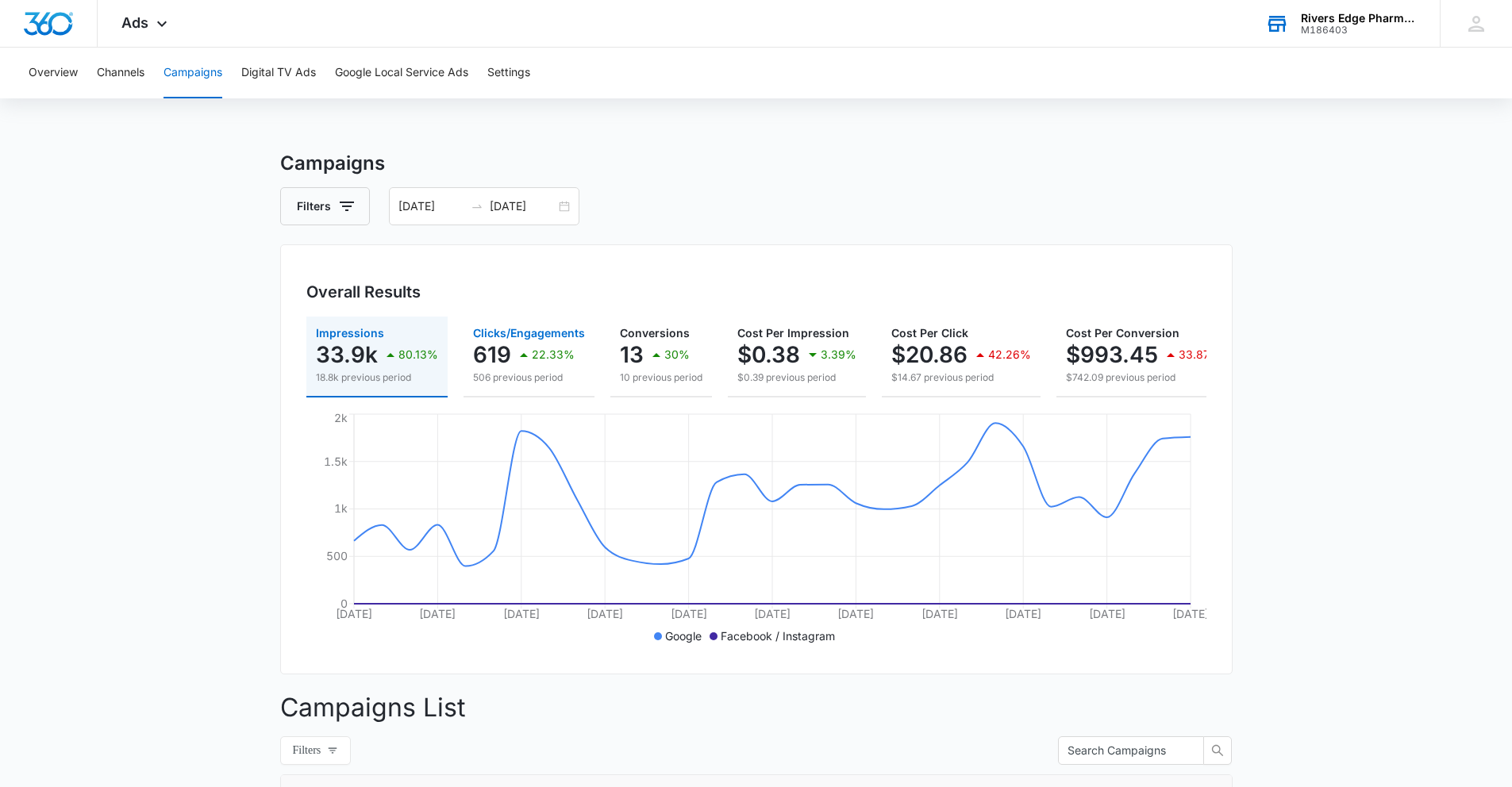
click at [547, 364] on div "22.33%" at bounding box center [544, 354] width 60 height 32
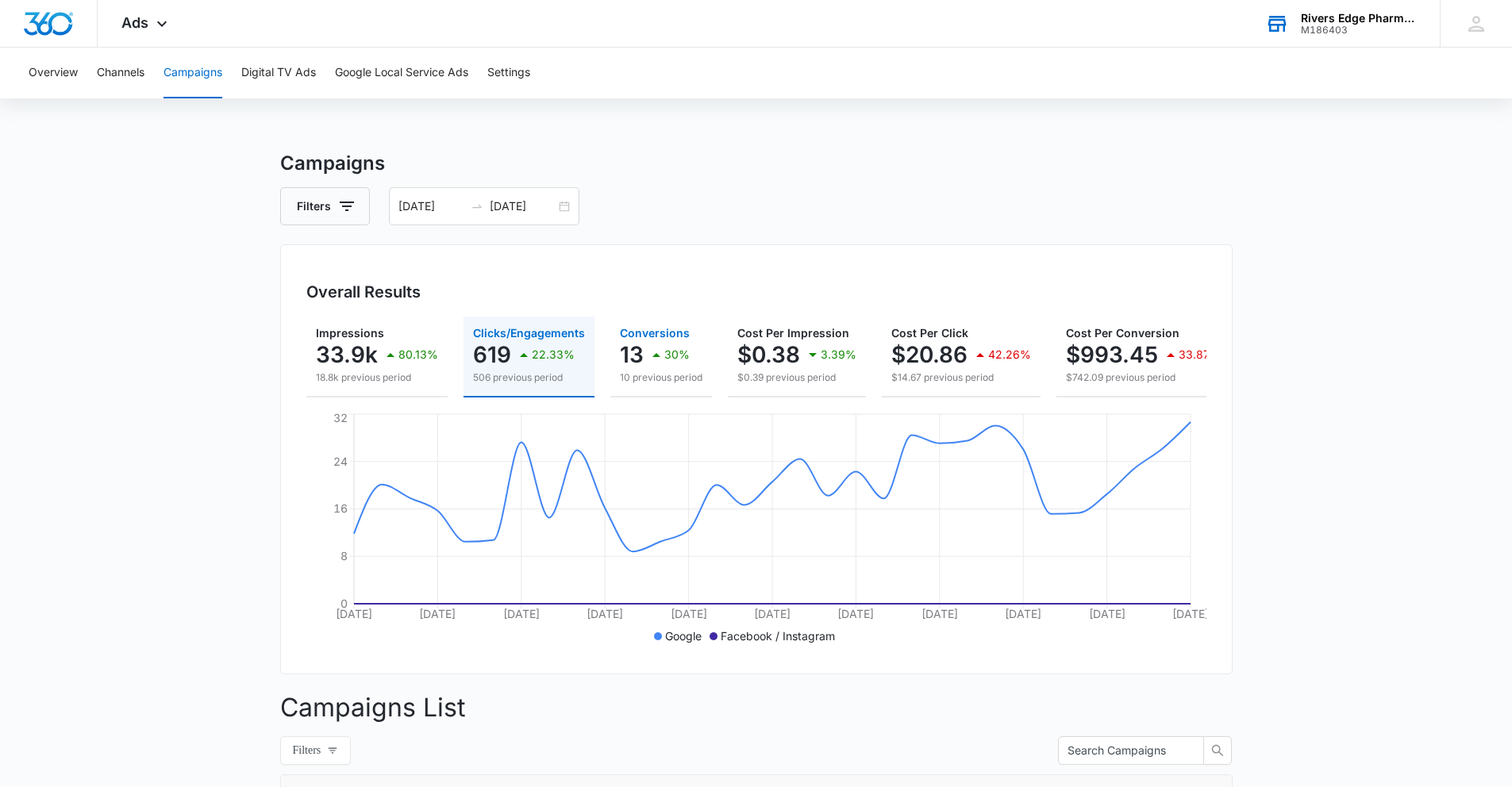
click at [641, 365] on p "13" at bounding box center [632, 354] width 24 height 25
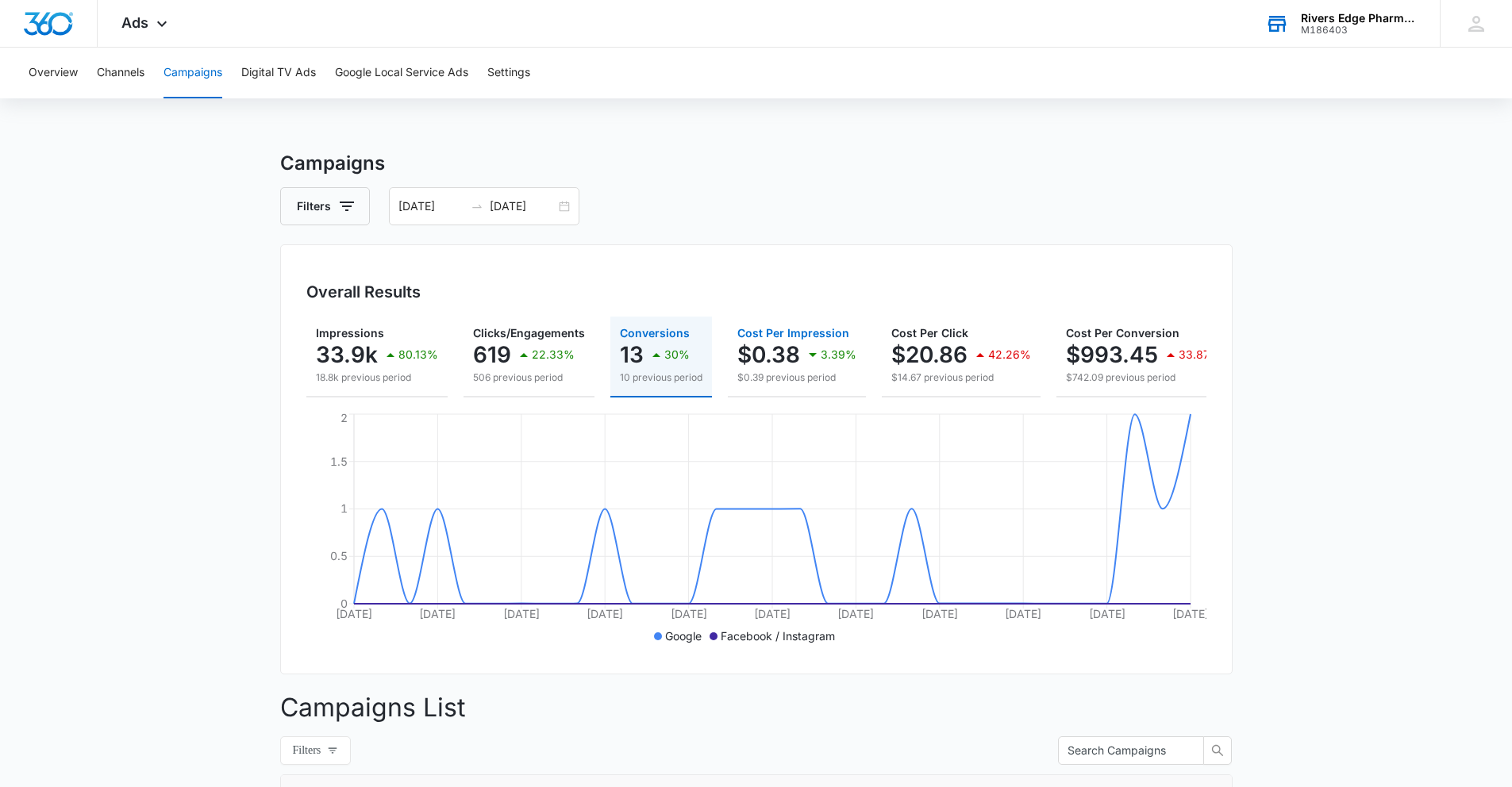
click at [780, 354] on p "$0.38" at bounding box center [769, 354] width 63 height 25
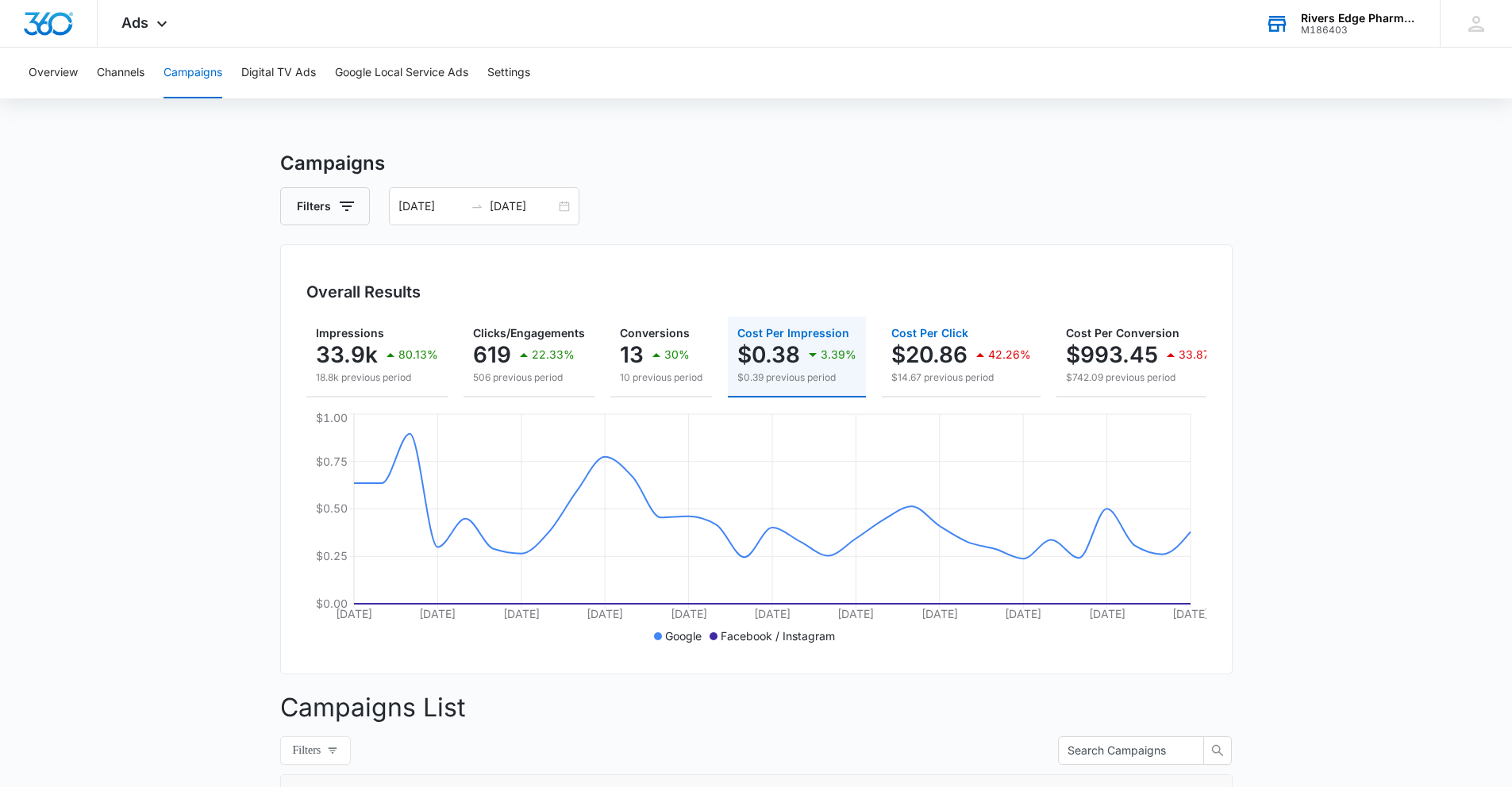
click at [911, 363] on p "$20.86" at bounding box center [929, 354] width 76 height 25
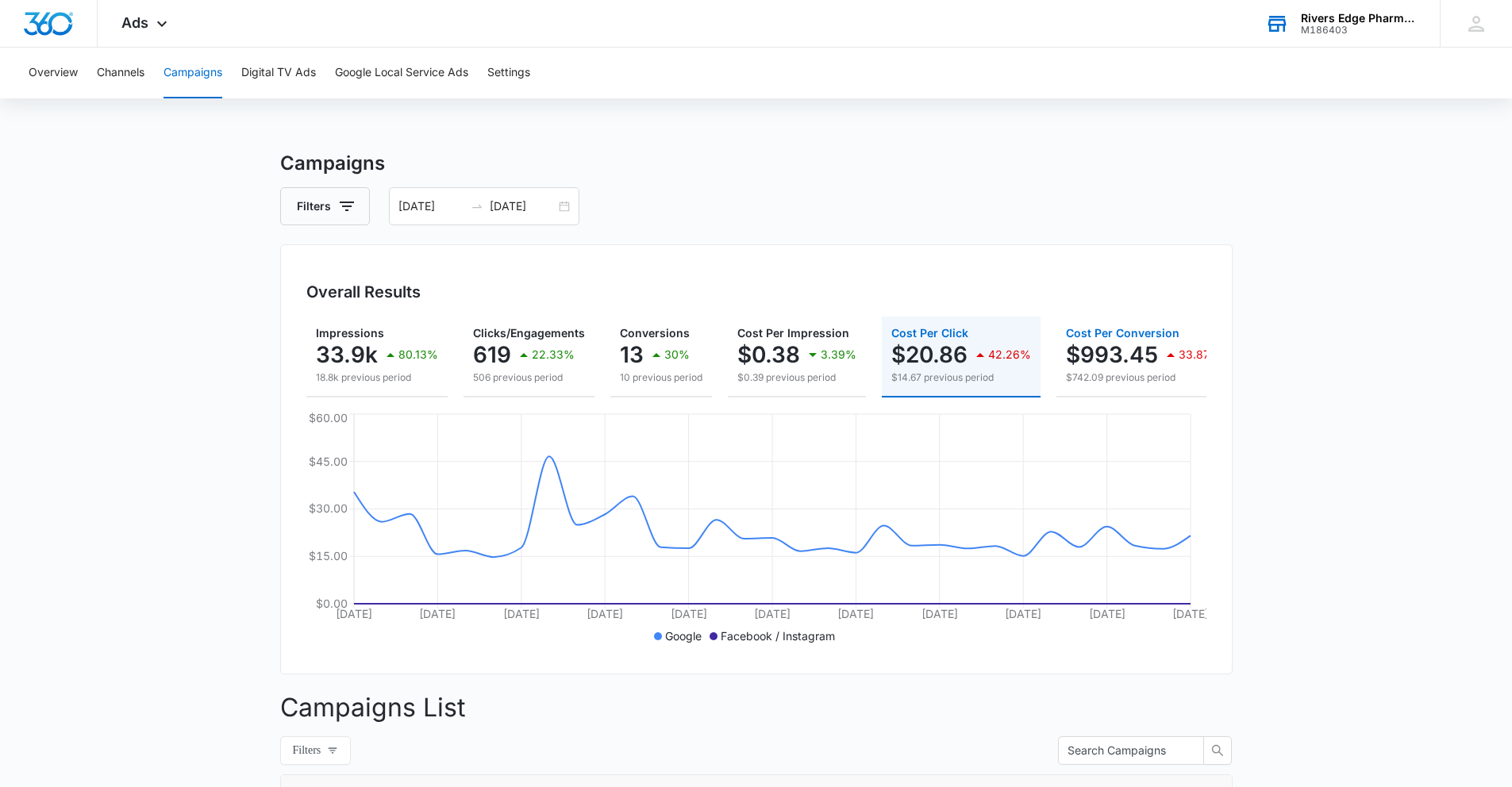
click at [1096, 364] on p "$993.45" at bounding box center [1112, 354] width 92 height 25
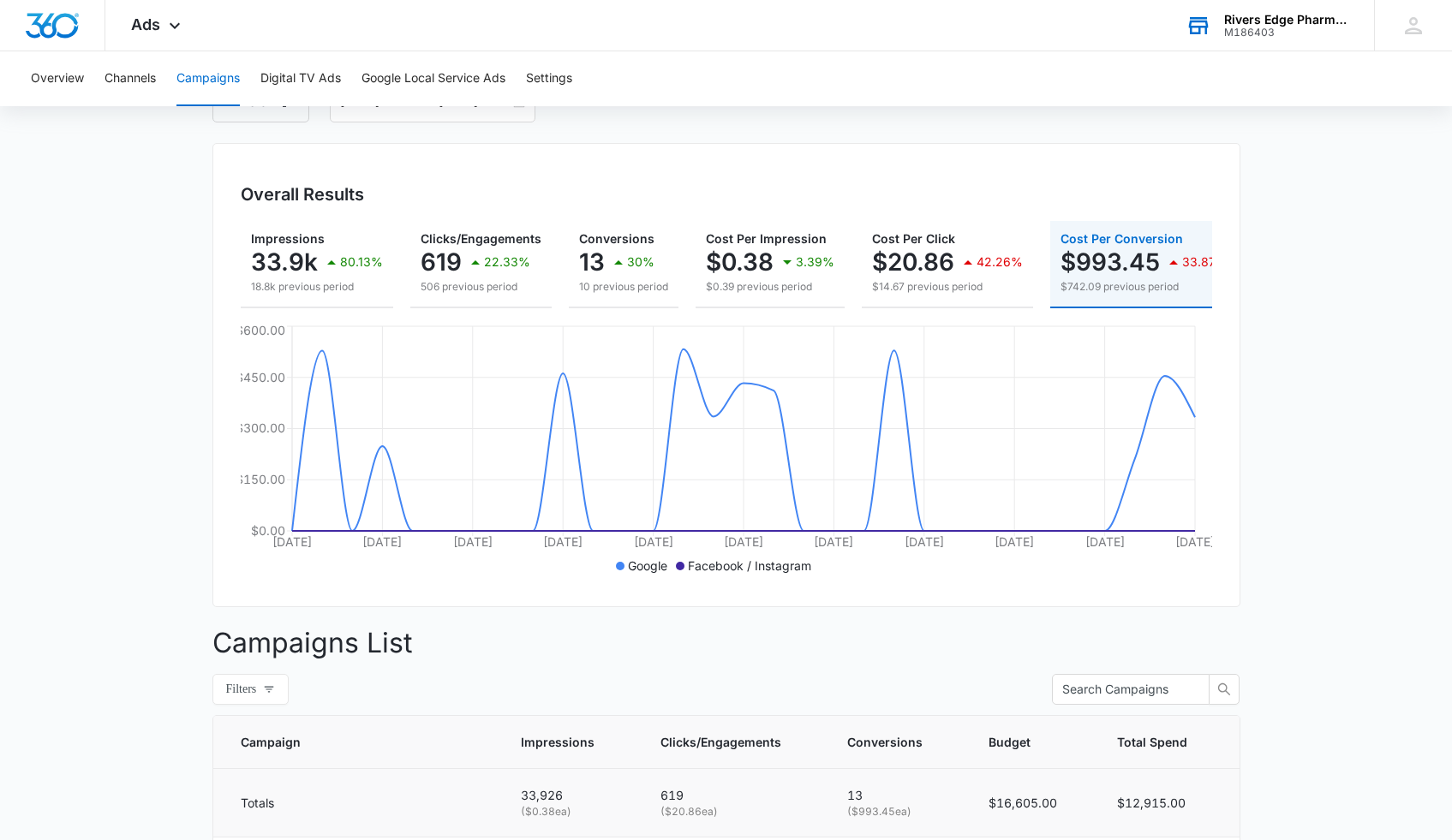
scroll to position [100, 0]
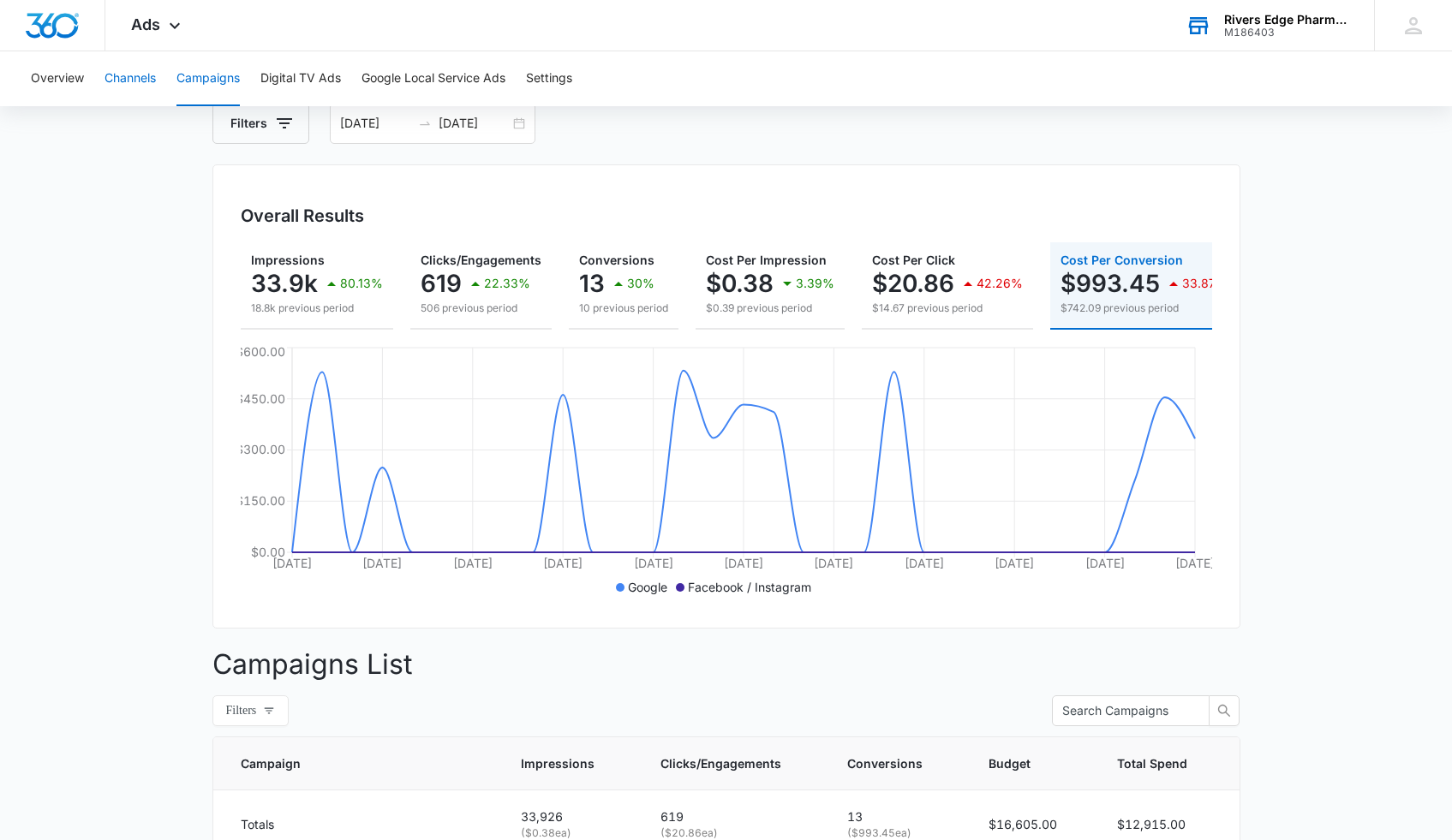
click at [127, 78] on button "Channels" at bounding box center [130, 79] width 52 height 54
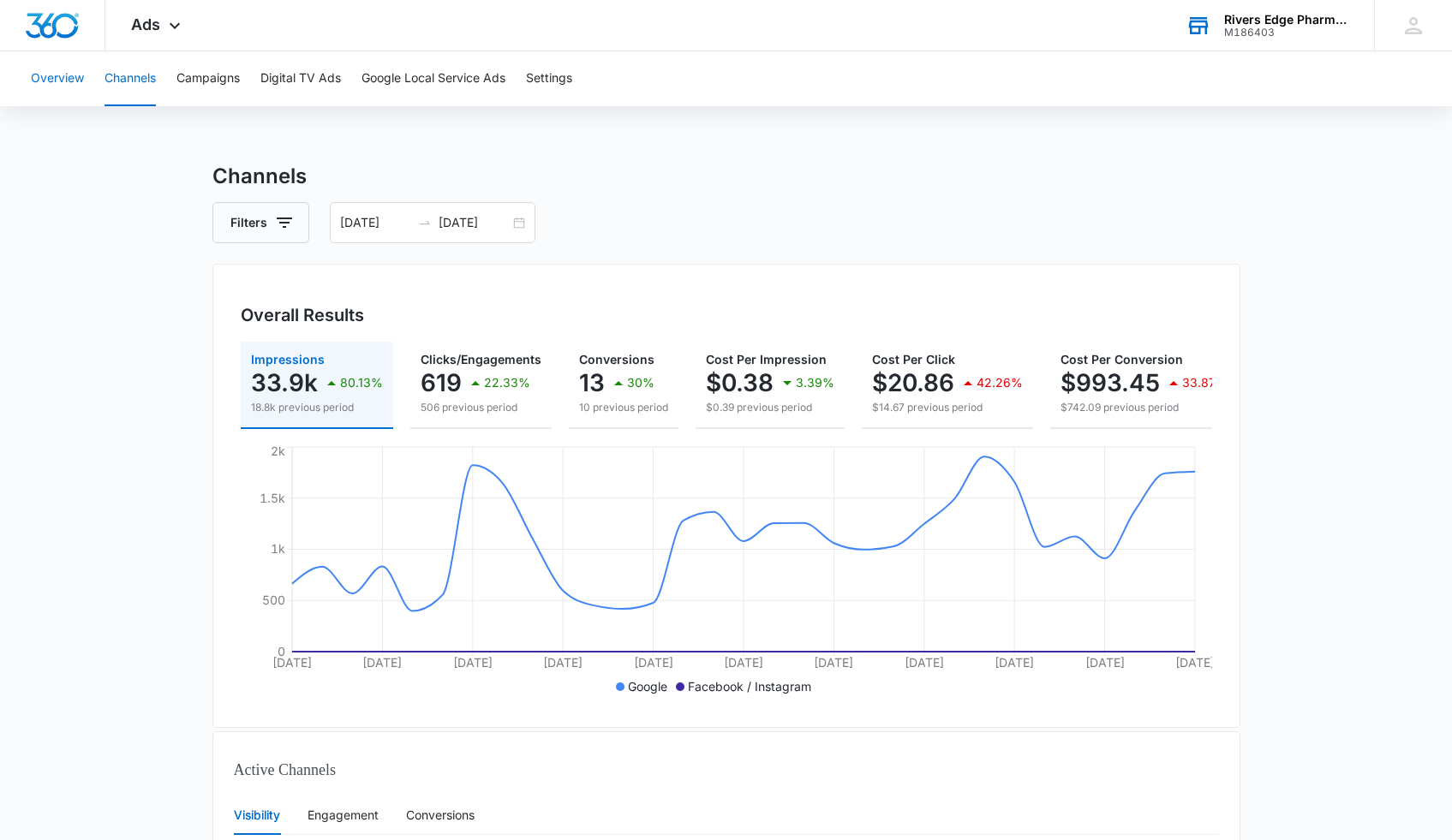
click at [70, 63] on button "Overview" at bounding box center [57, 79] width 53 height 54
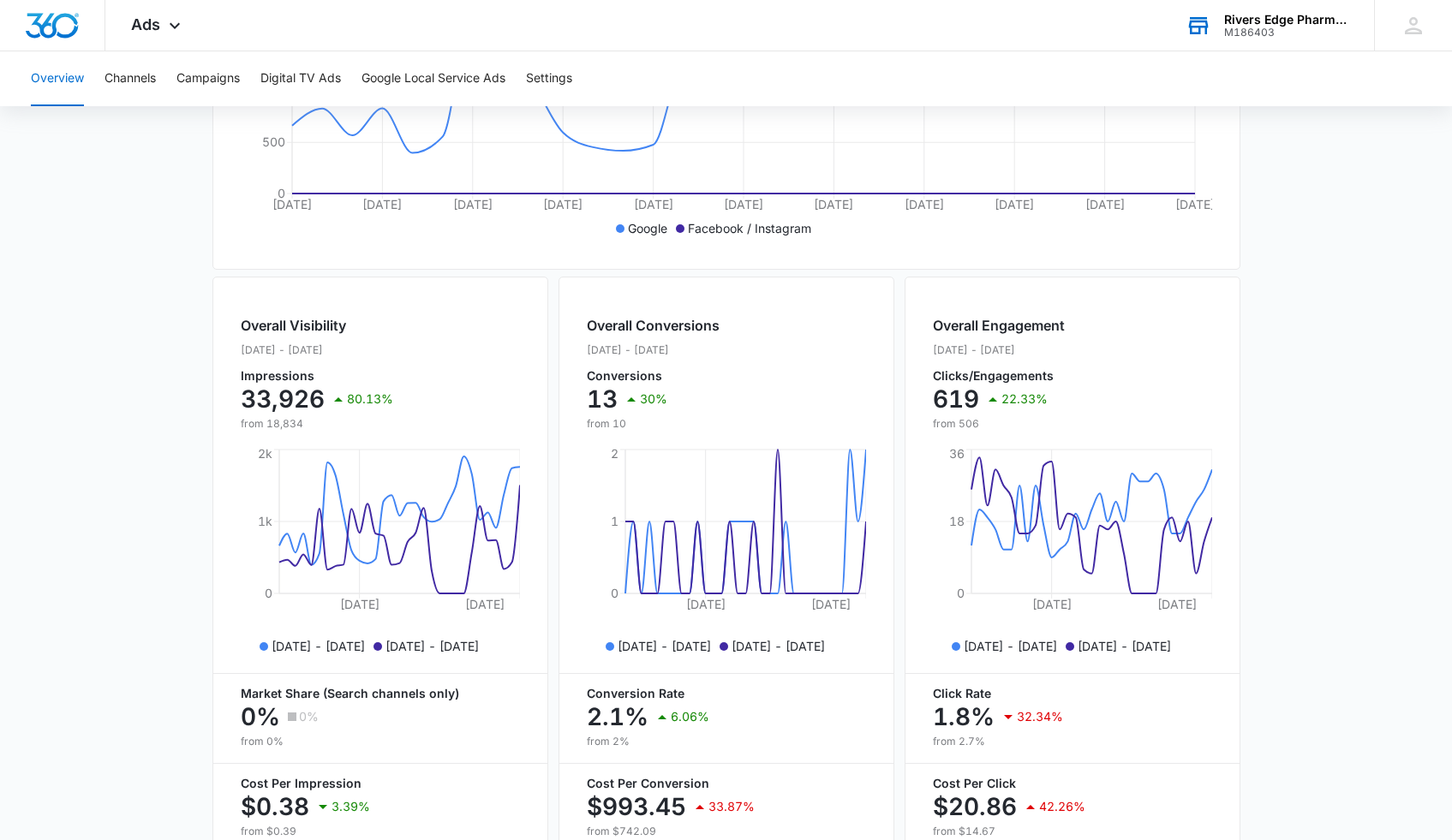
scroll to position [564, 0]
